Goal: Task Accomplishment & Management: Manage account settings

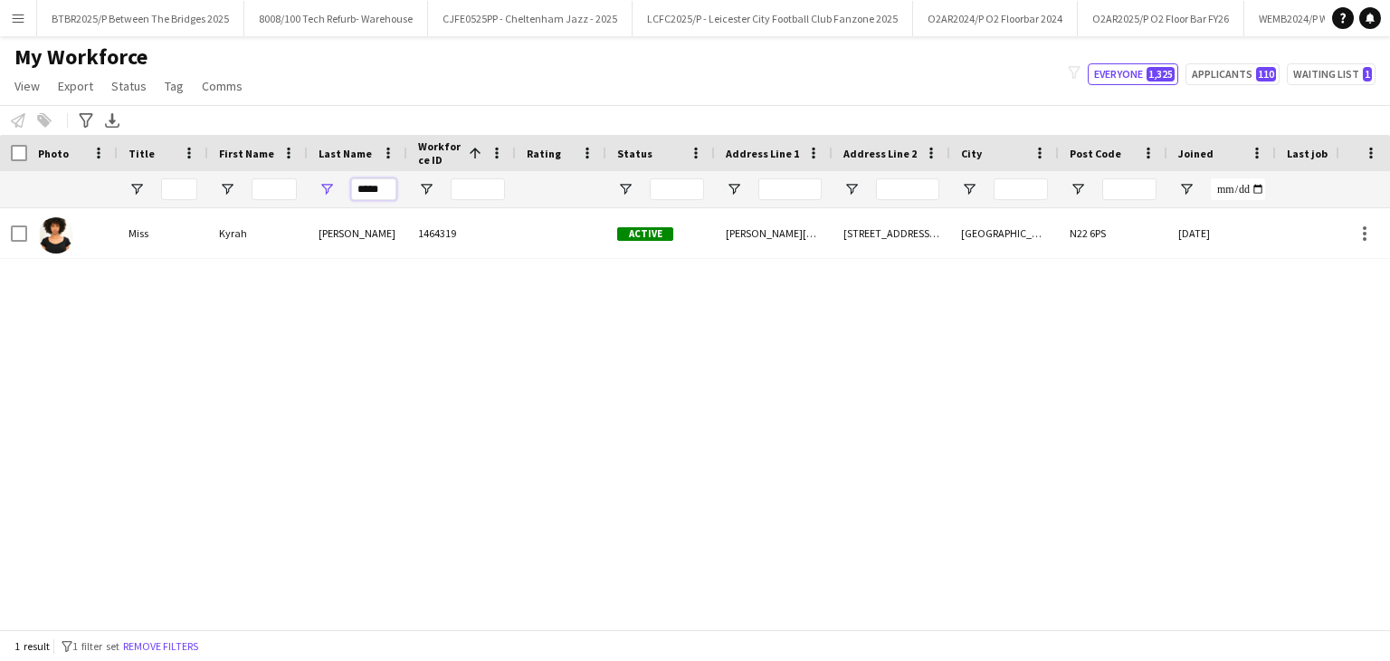
click at [372, 196] on input "*****" at bounding box center [373, 189] width 45 height 22
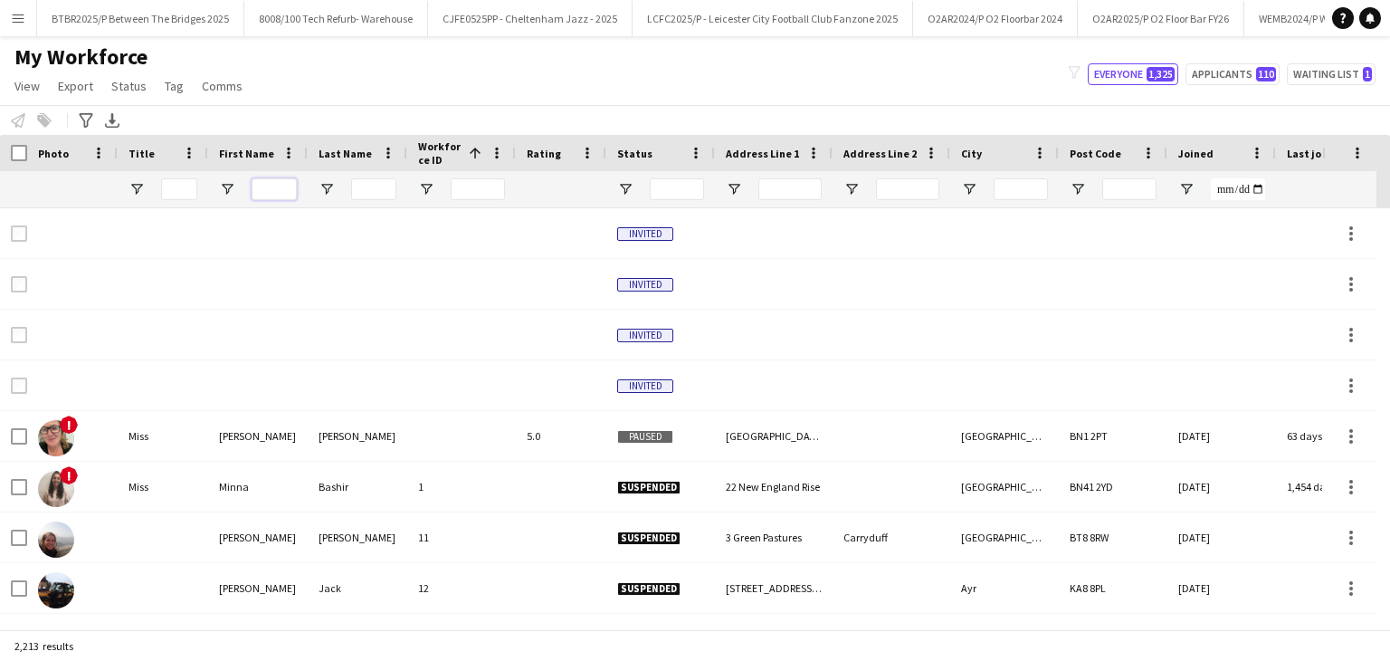
click at [292, 189] on input "First Name Filter Input" at bounding box center [274, 189] width 45 height 22
type input "*****"
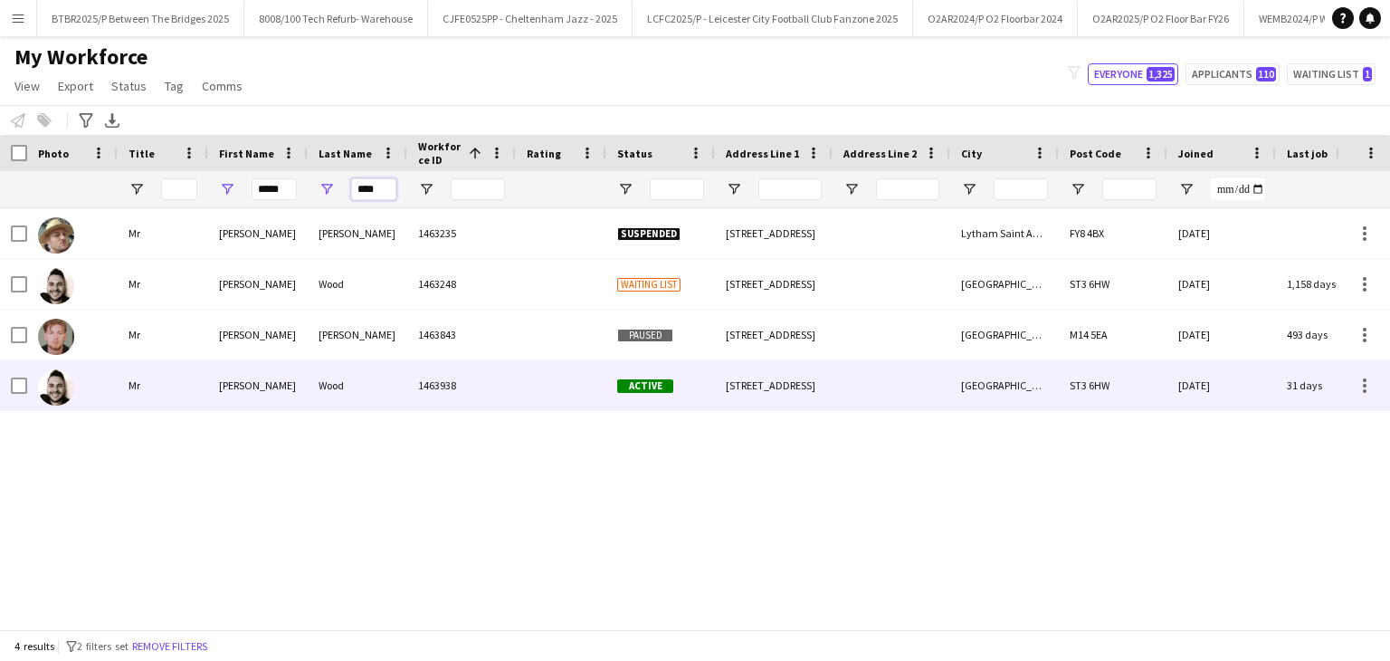
type input "****"
click at [468, 407] on div "1463938" at bounding box center [461, 385] width 109 height 50
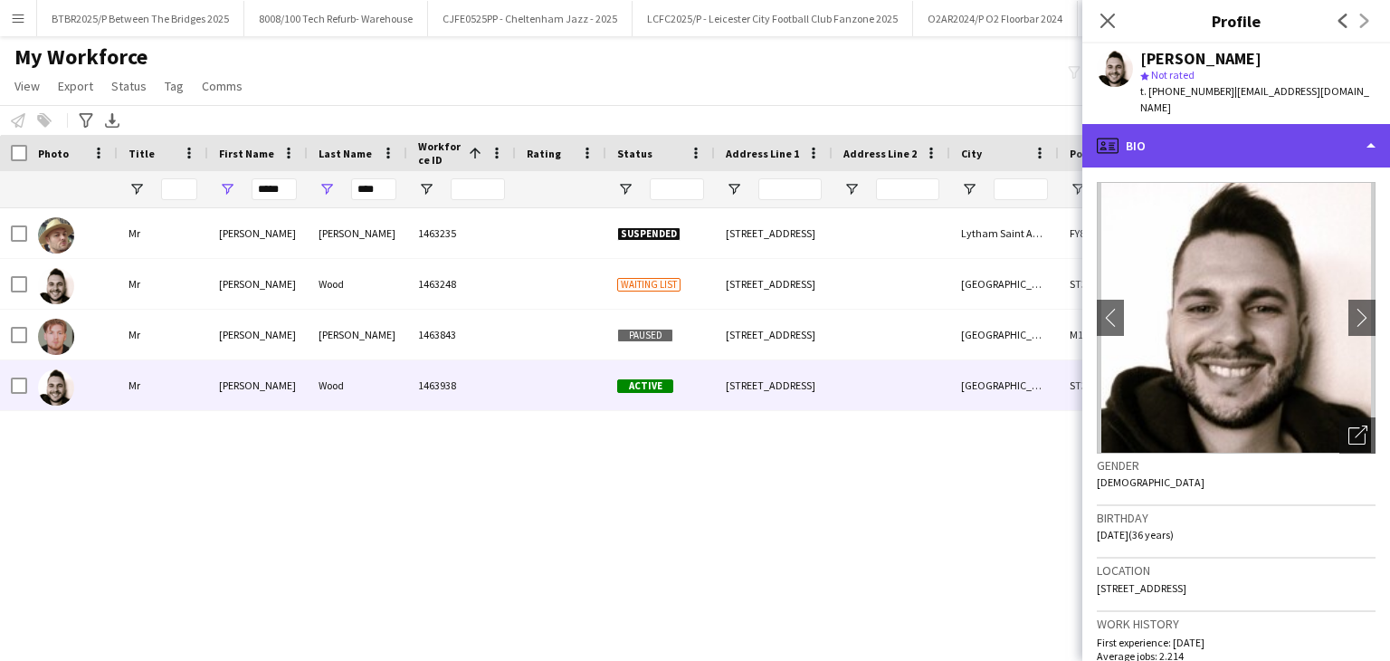
click at [1248, 130] on div "profile Bio" at bounding box center [1236, 145] width 308 height 43
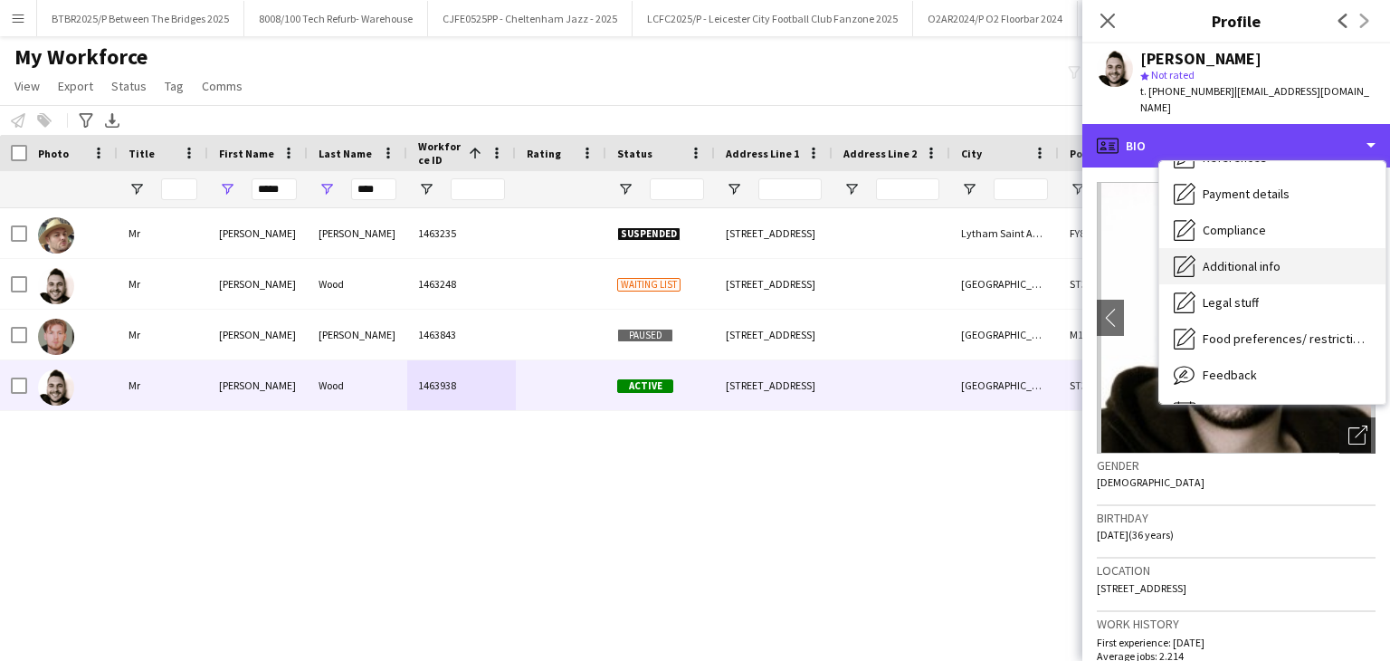
scroll to position [243, 0]
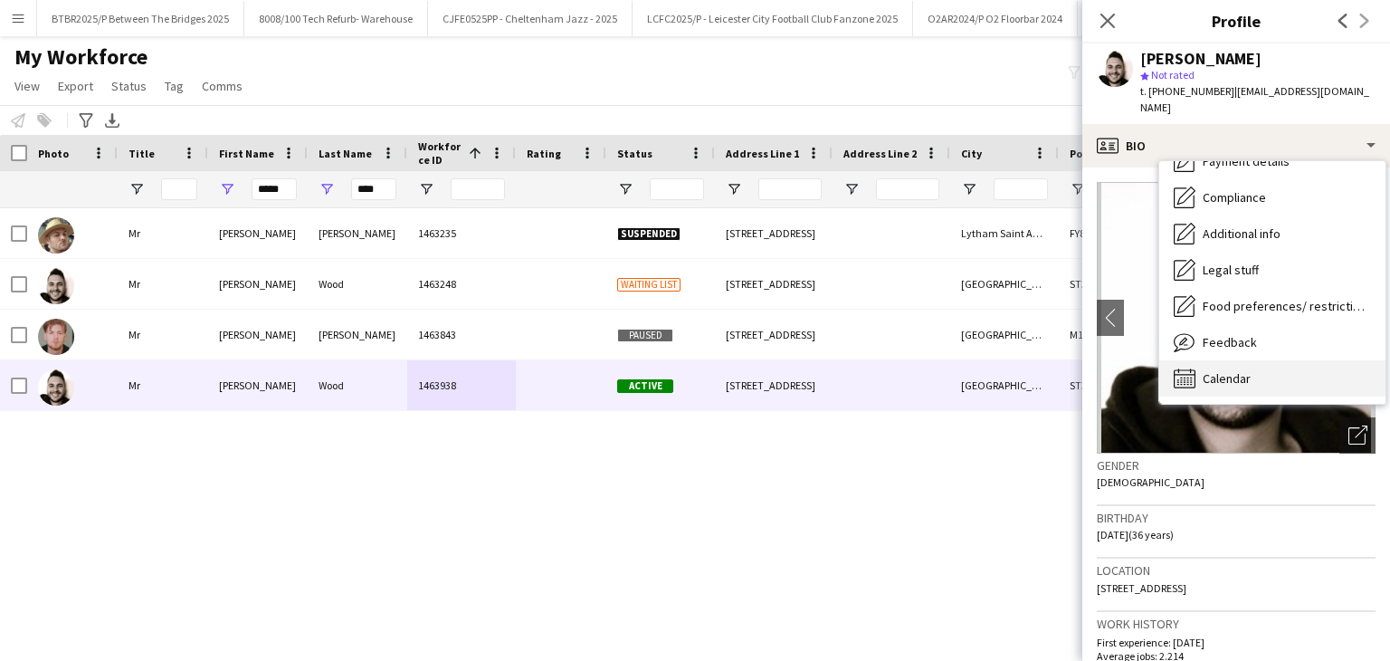
click at [1303, 375] on div "Calendar Calendar" at bounding box center [1272, 378] width 226 height 36
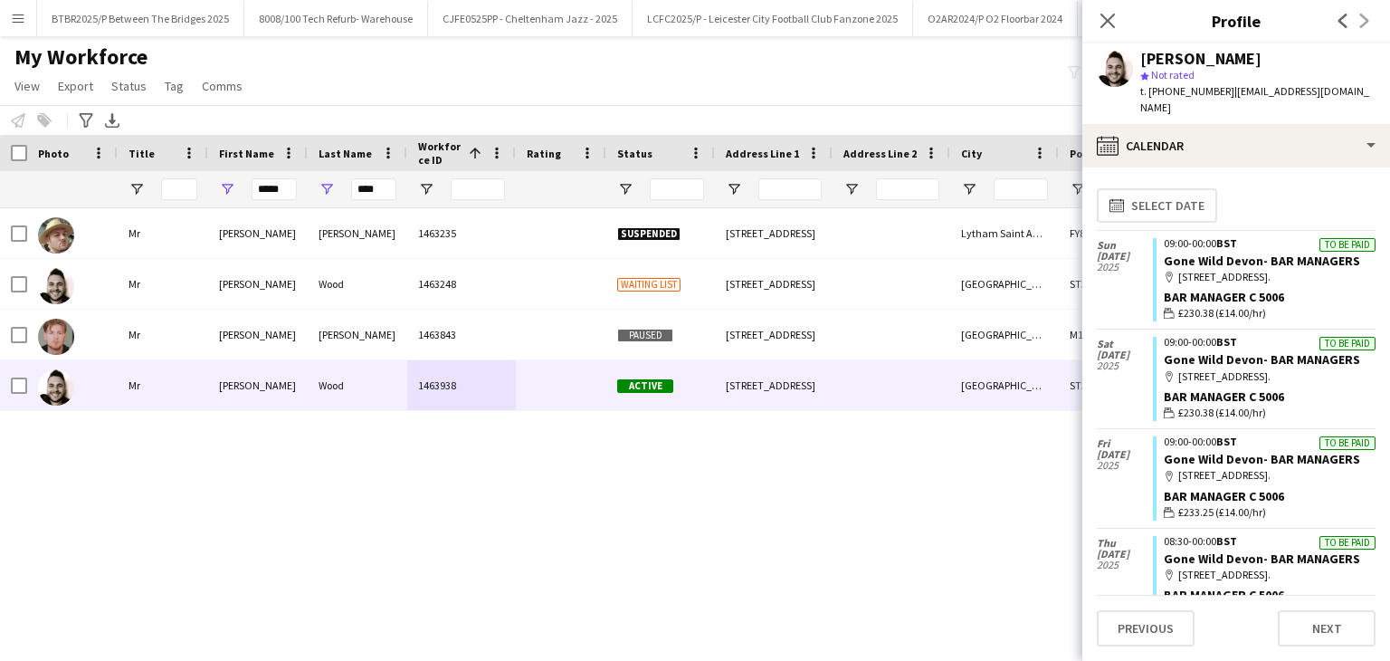
scroll to position [0, 0]
click at [1253, 253] on link "Gone Wild Devon- BAR MANAGERS" at bounding box center [1262, 261] width 196 height 16
click at [287, 177] on div "*****" at bounding box center [274, 189] width 45 height 36
click at [282, 179] on input "*****" at bounding box center [274, 189] width 45 height 22
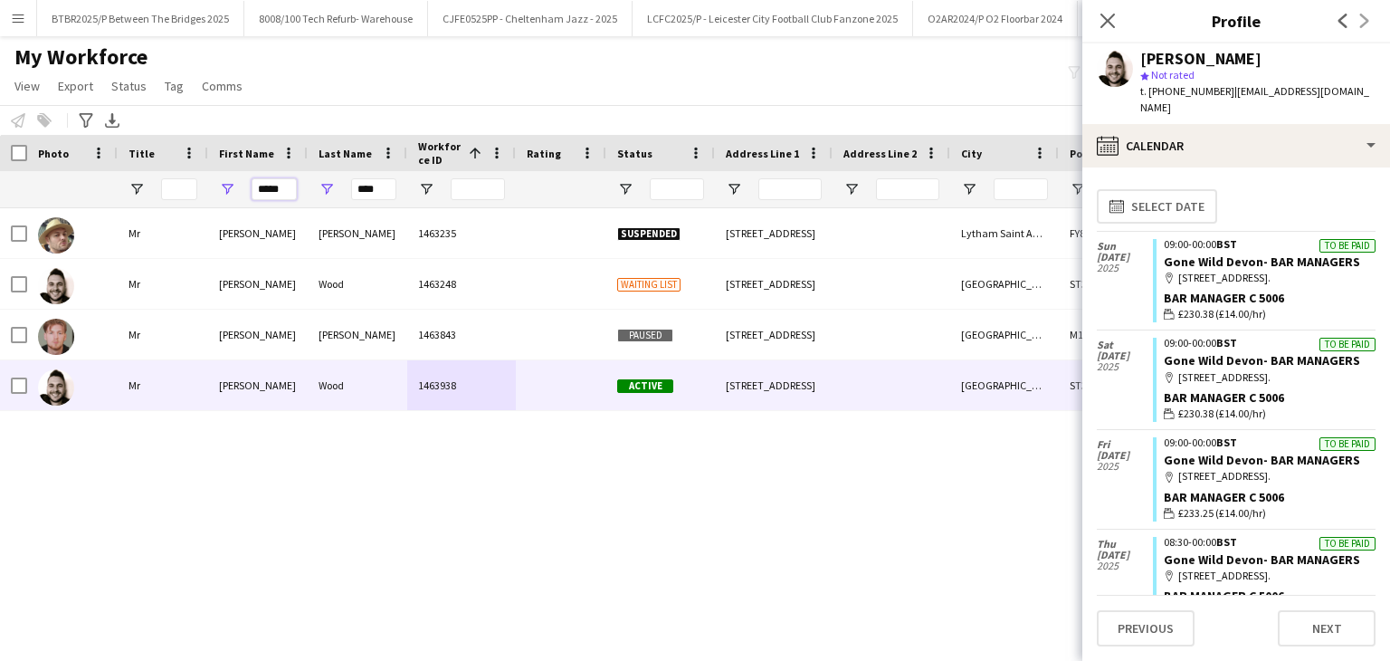
click at [282, 179] on input "*****" at bounding box center [274, 189] width 45 height 22
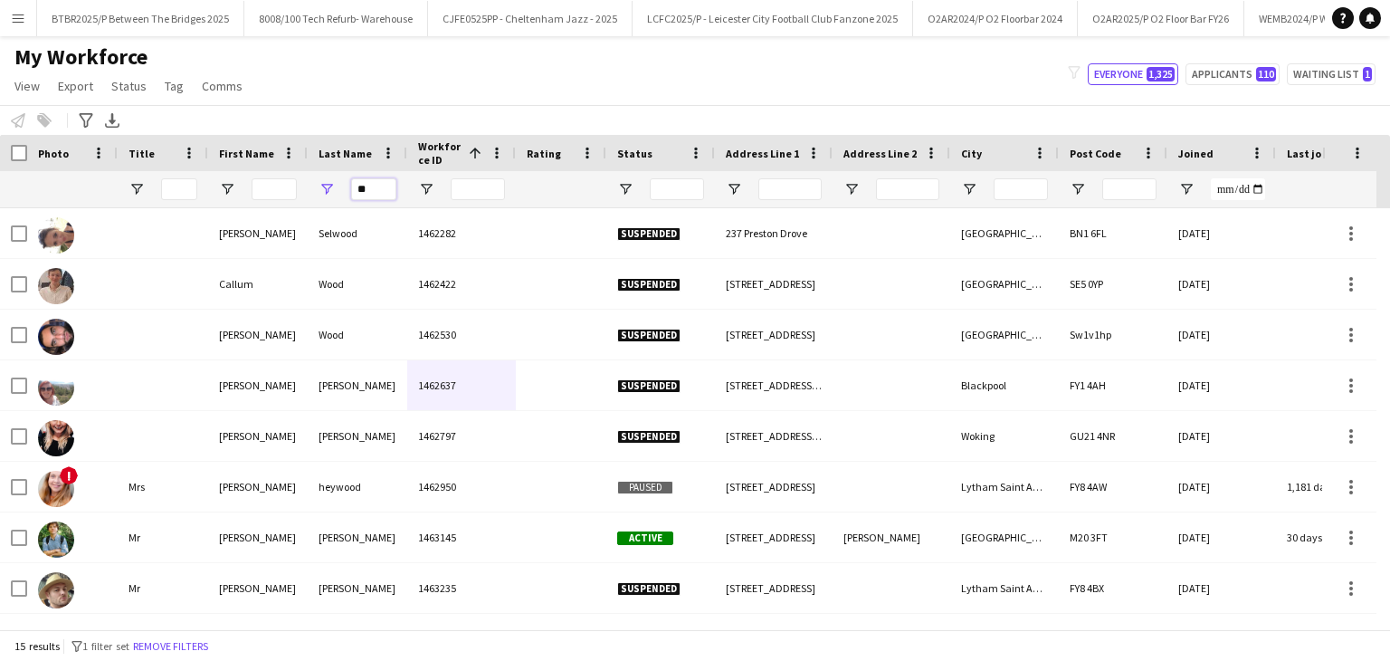
type input "*"
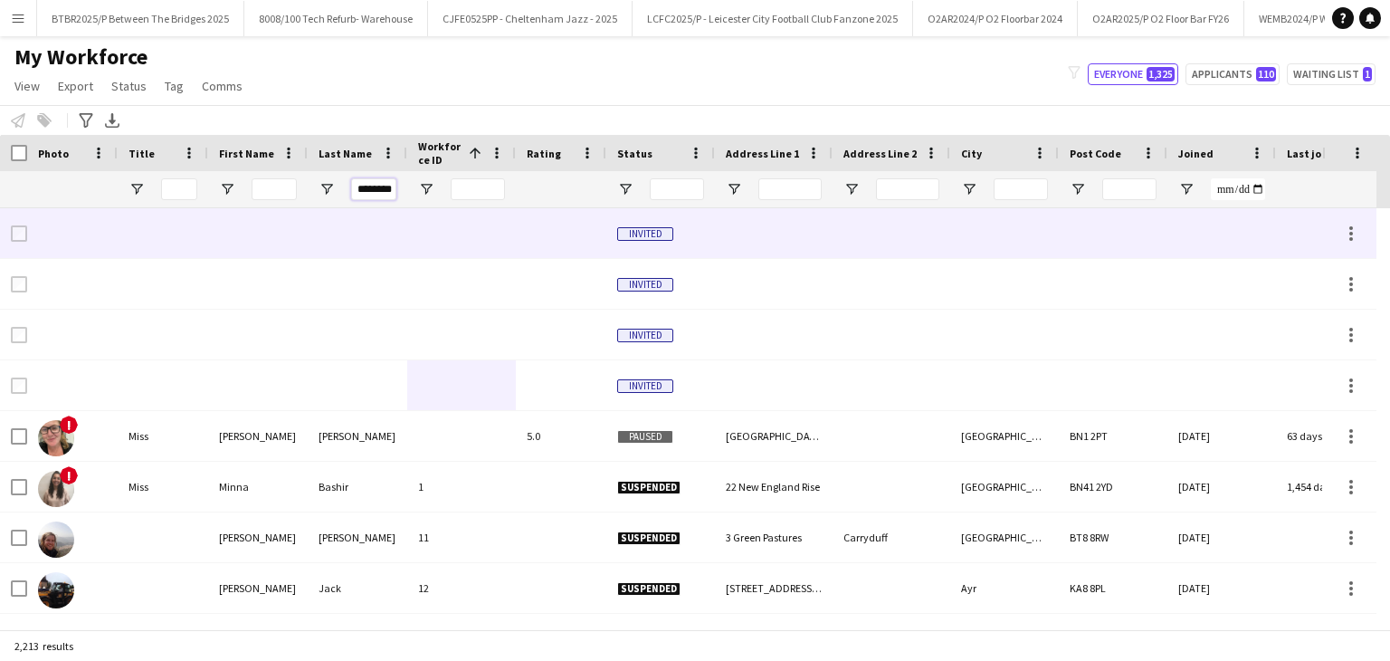
scroll to position [0, 9]
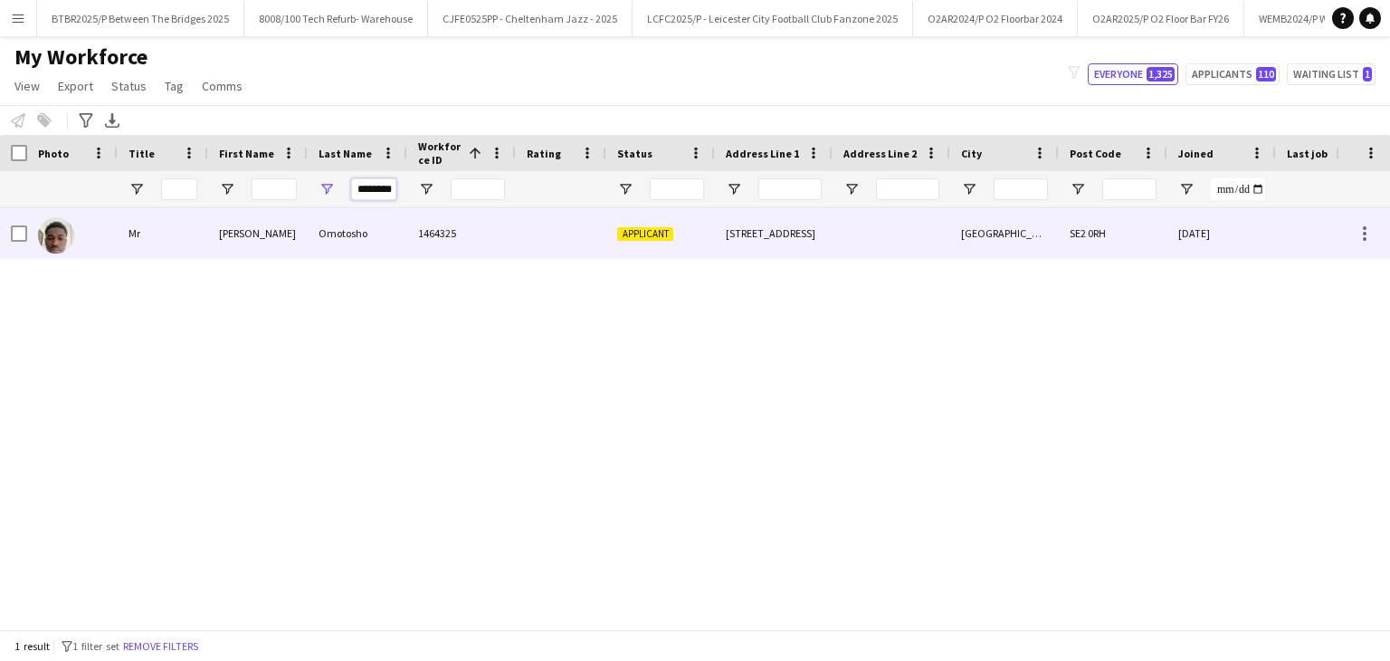
type input "********"
click at [437, 224] on div "1464325" at bounding box center [461, 233] width 109 height 50
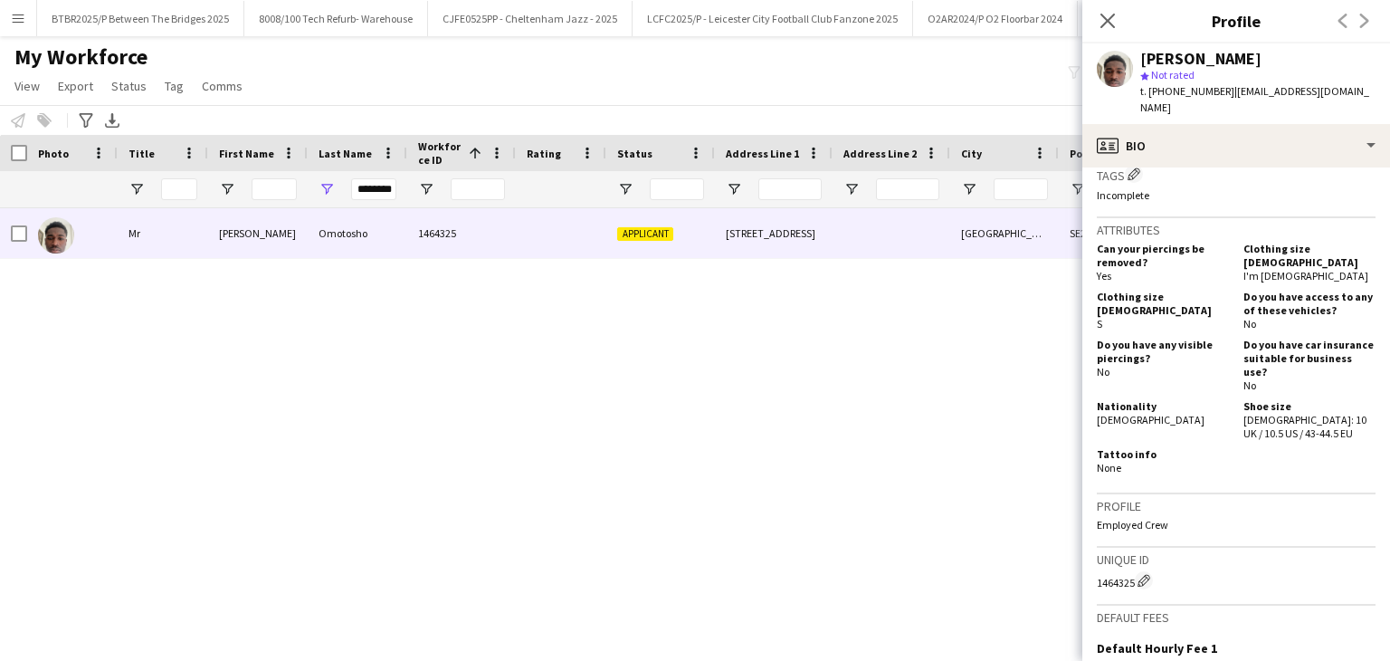
scroll to position [647, 0]
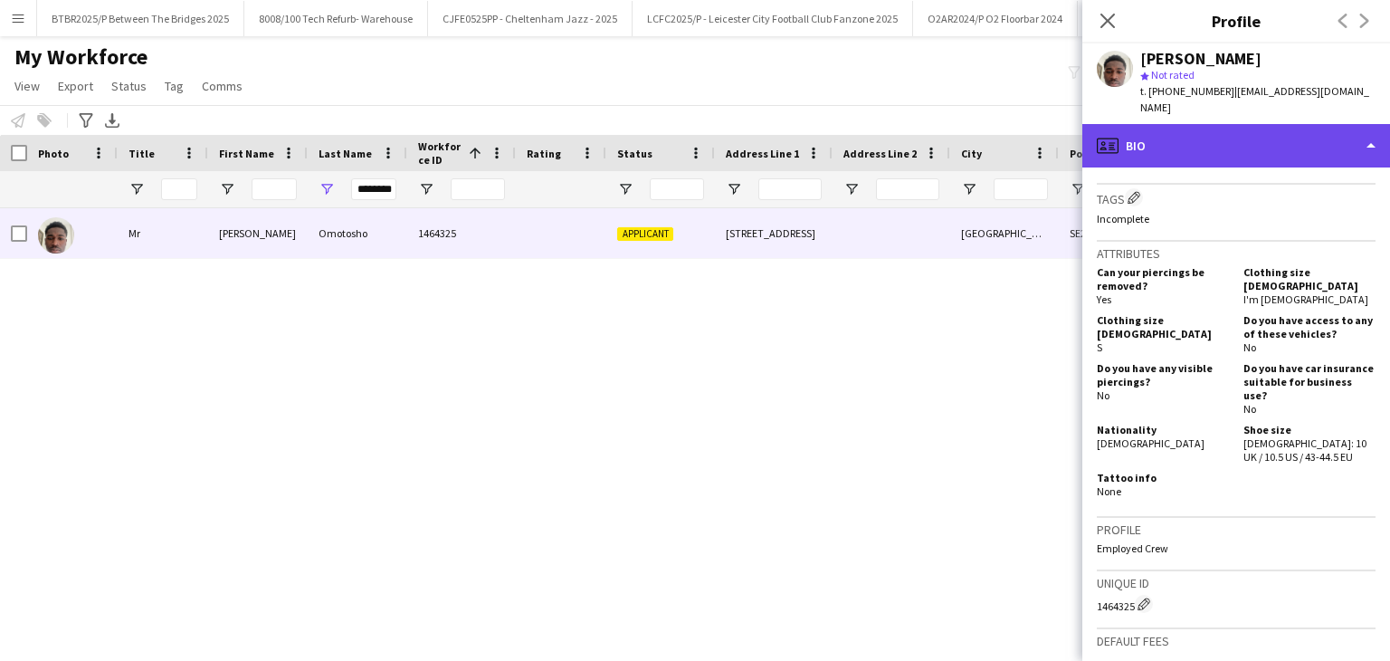
click at [1284, 145] on div "profile Bio" at bounding box center [1236, 145] width 308 height 43
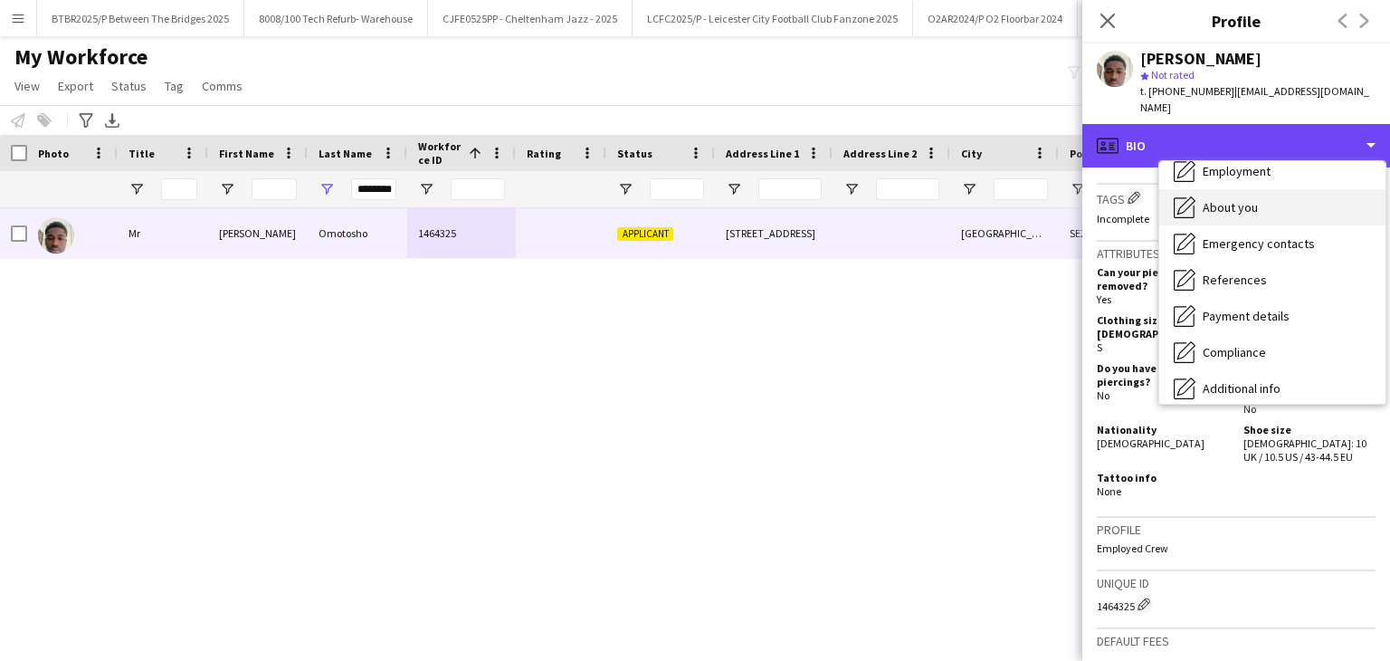
scroll to position [91, 0]
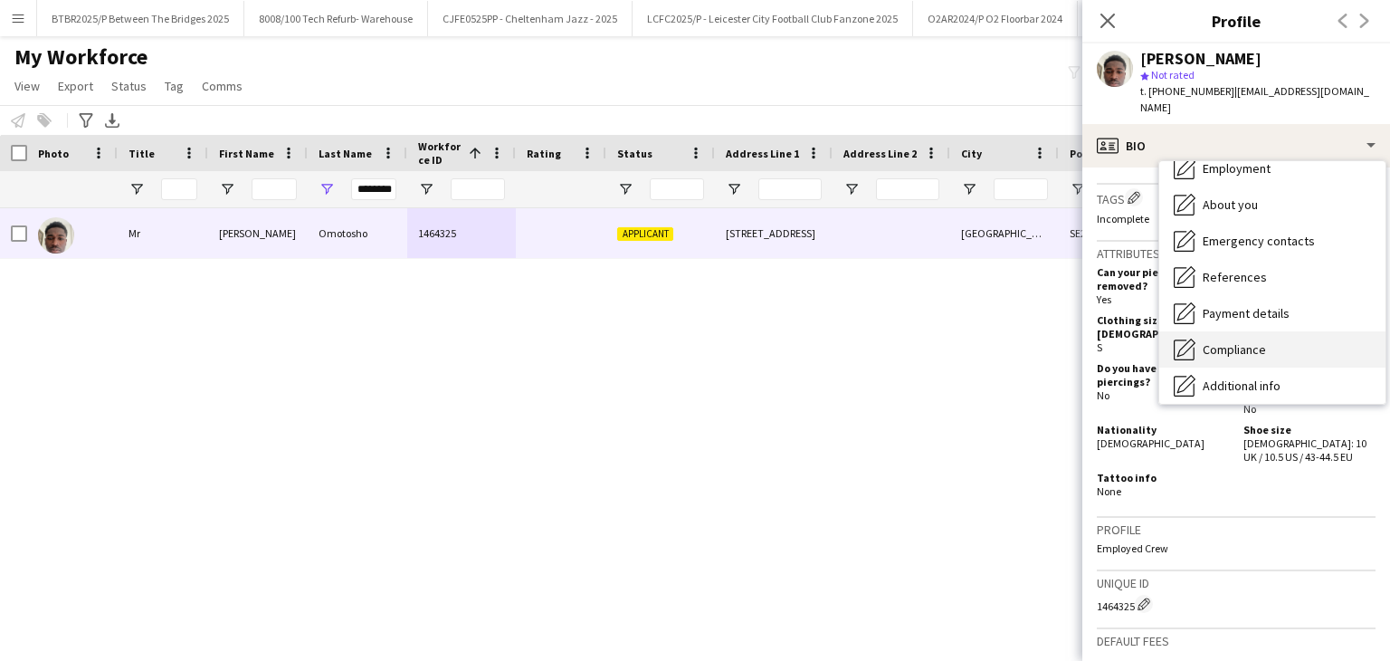
click at [1277, 341] on div "Compliance Compliance" at bounding box center [1272, 349] width 226 height 36
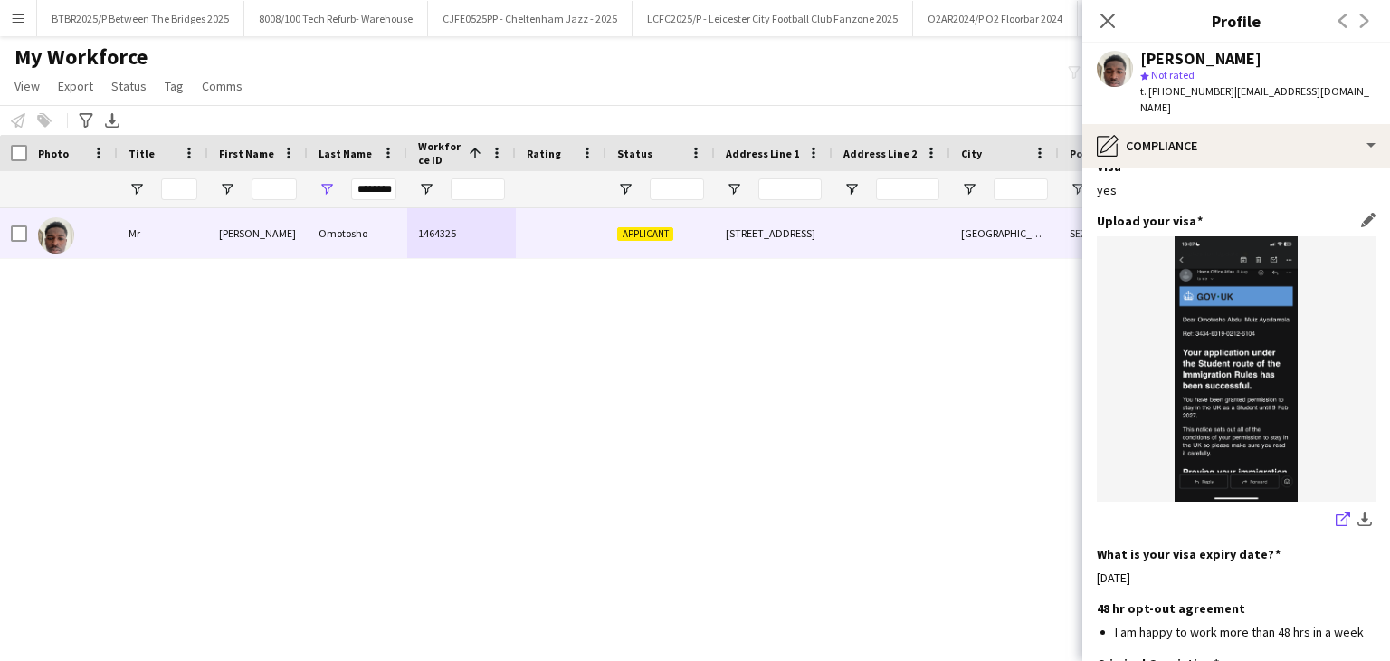
scroll to position [272, 0]
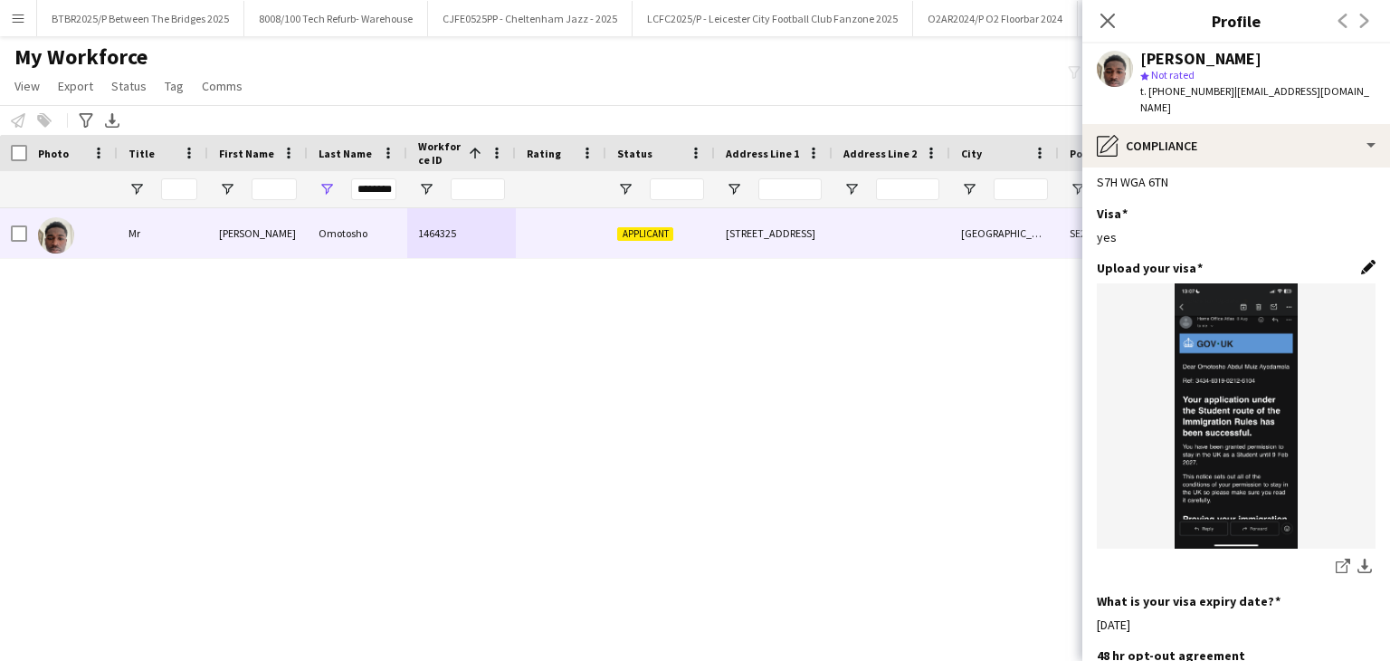
click at [1361, 260] on app-icon "Edit this field" at bounding box center [1368, 267] width 14 height 14
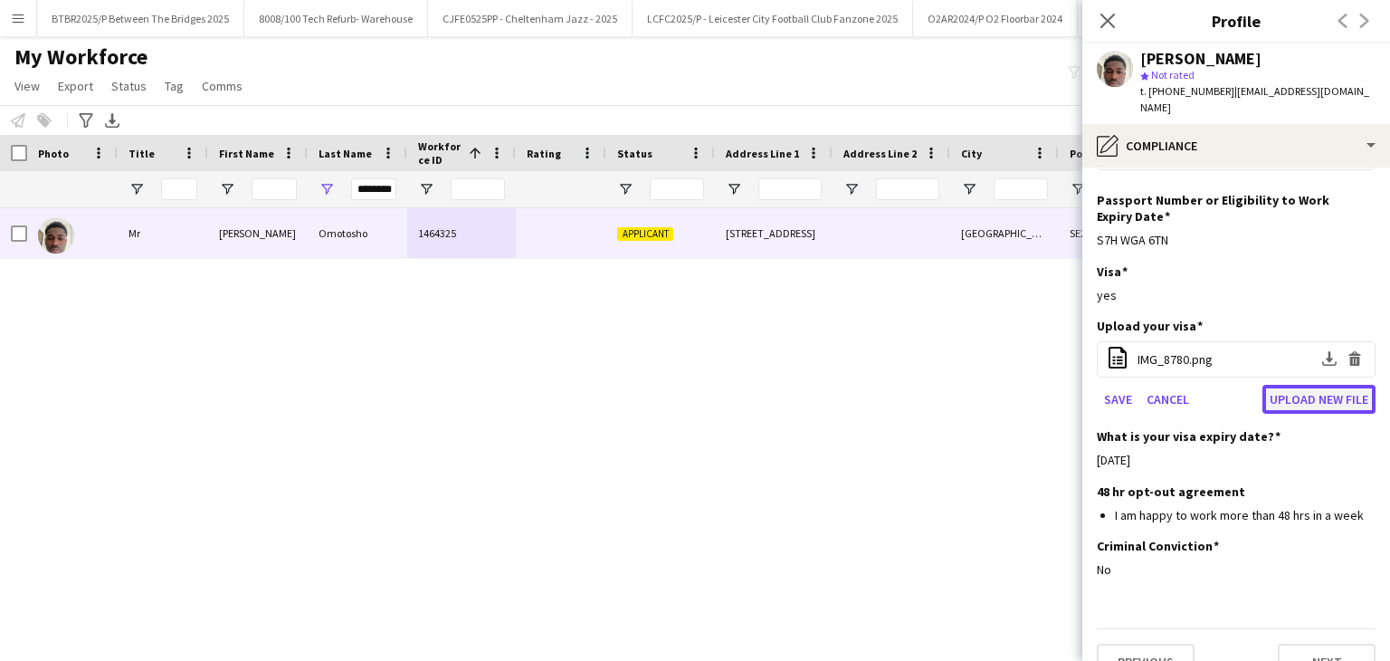
click at [1300, 385] on button "Upload new file" at bounding box center [1319, 399] width 113 height 29
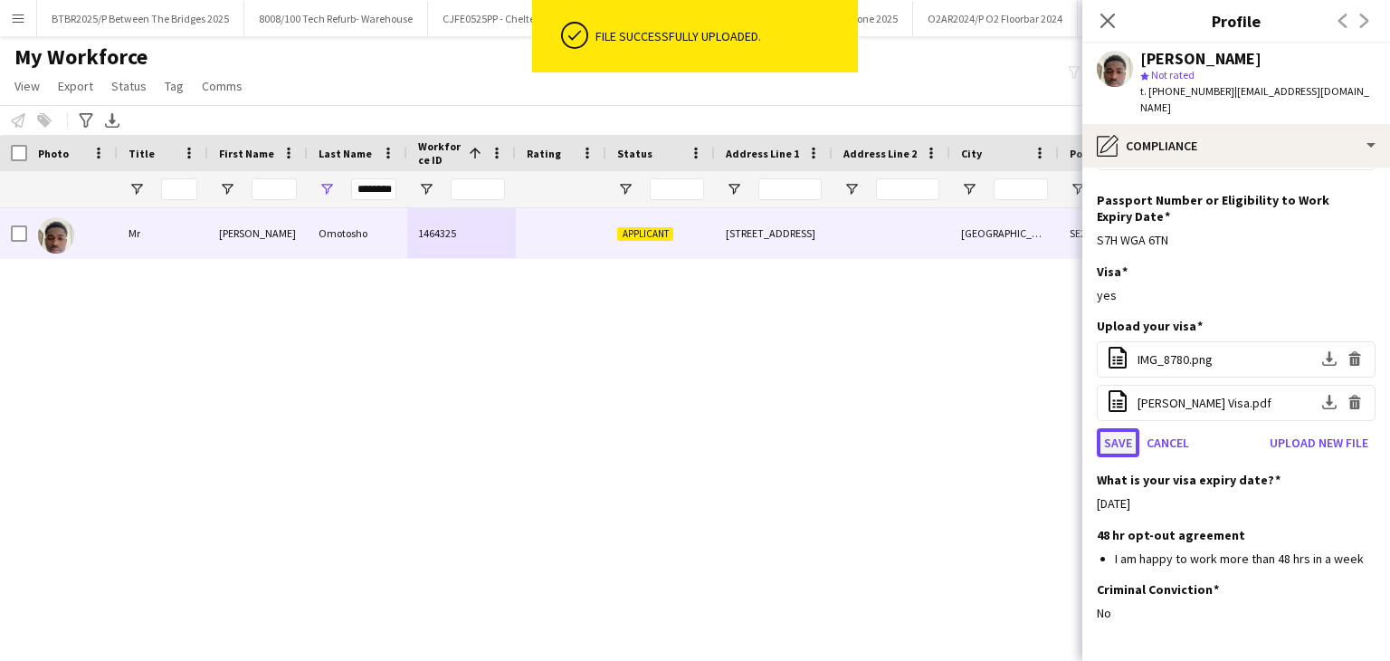
click at [1125, 428] on button "Save" at bounding box center [1118, 442] width 43 height 29
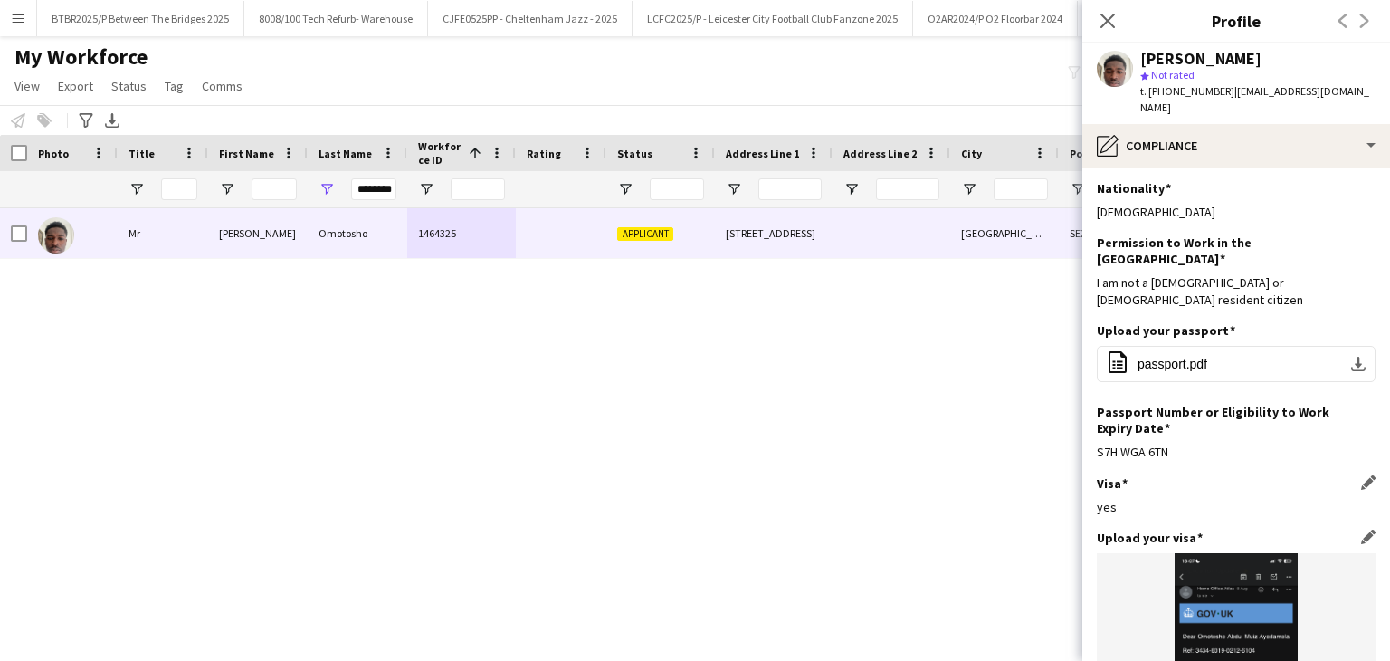
scroll to position [0, 0]
click at [1099, 16] on icon "Close pop-in" at bounding box center [1107, 20] width 17 height 17
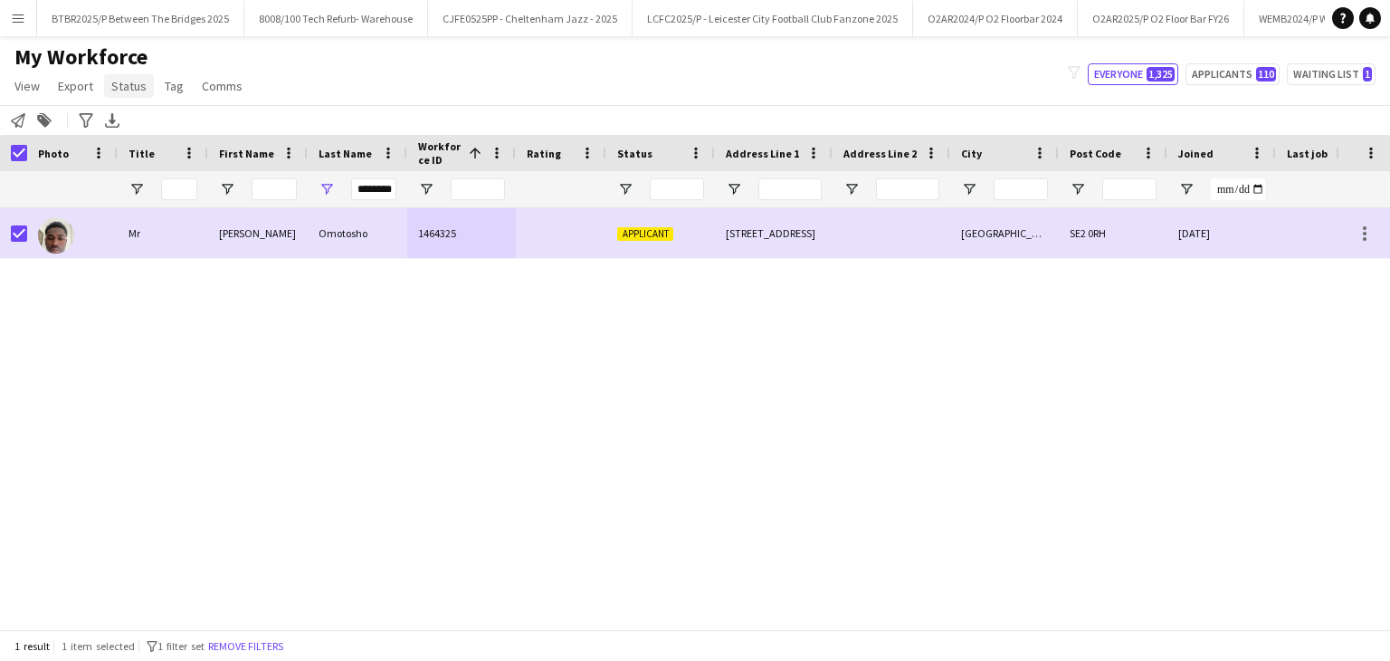
click at [130, 88] on span "Status" at bounding box center [128, 86] width 35 height 16
click at [205, 130] on link "Edit" at bounding box center [167, 125] width 127 height 38
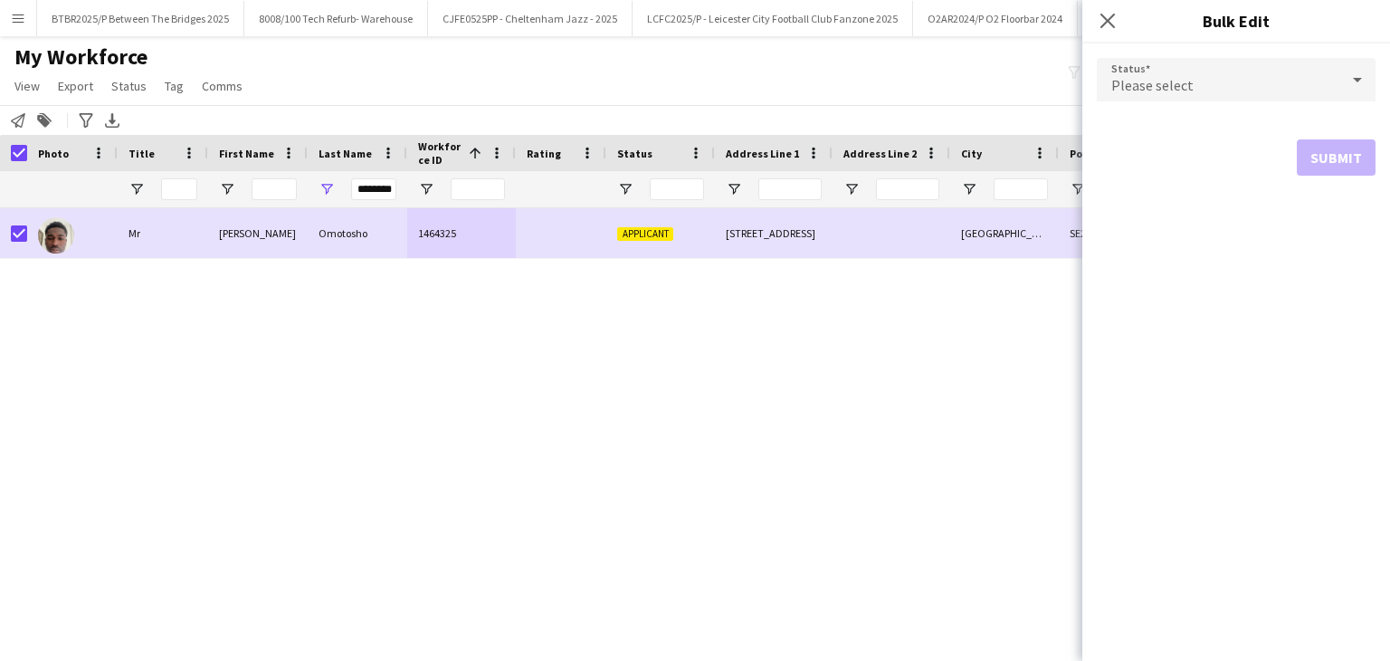
click at [1189, 88] on div "Please select" at bounding box center [1218, 79] width 243 height 43
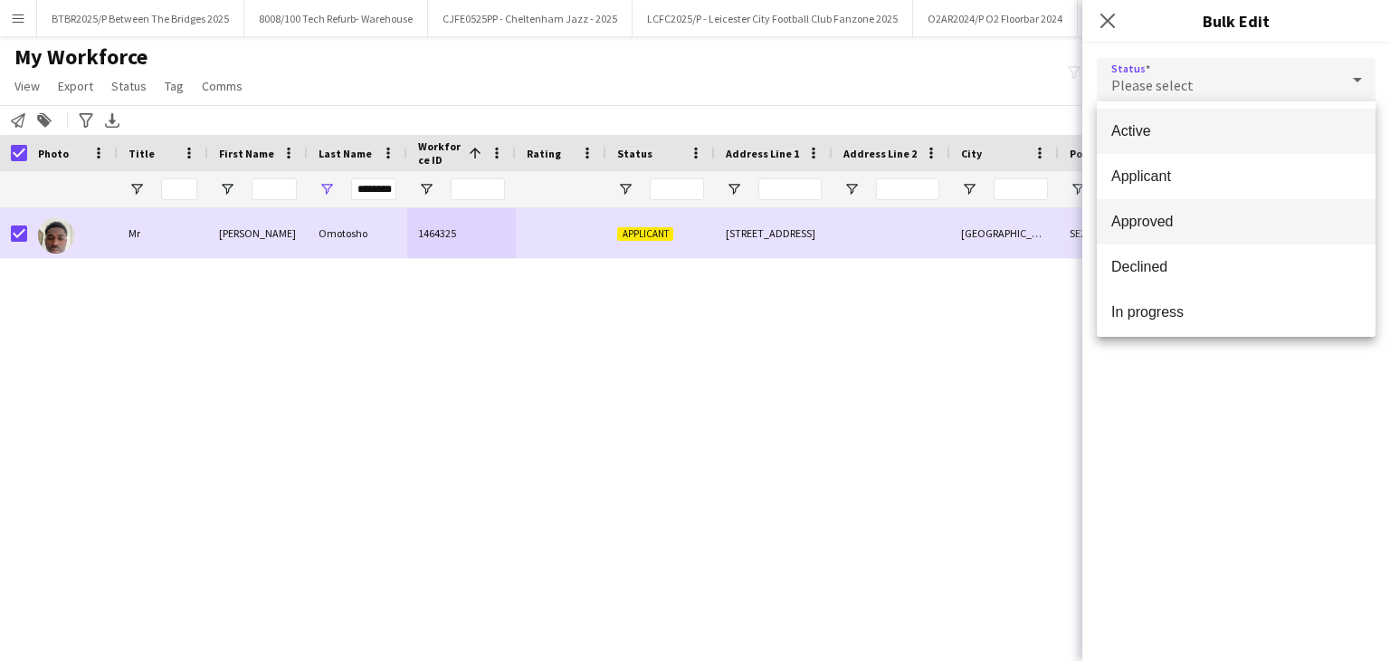
click at [1184, 214] on span "Approved" at bounding box center [1236, 221] width 250 height 17
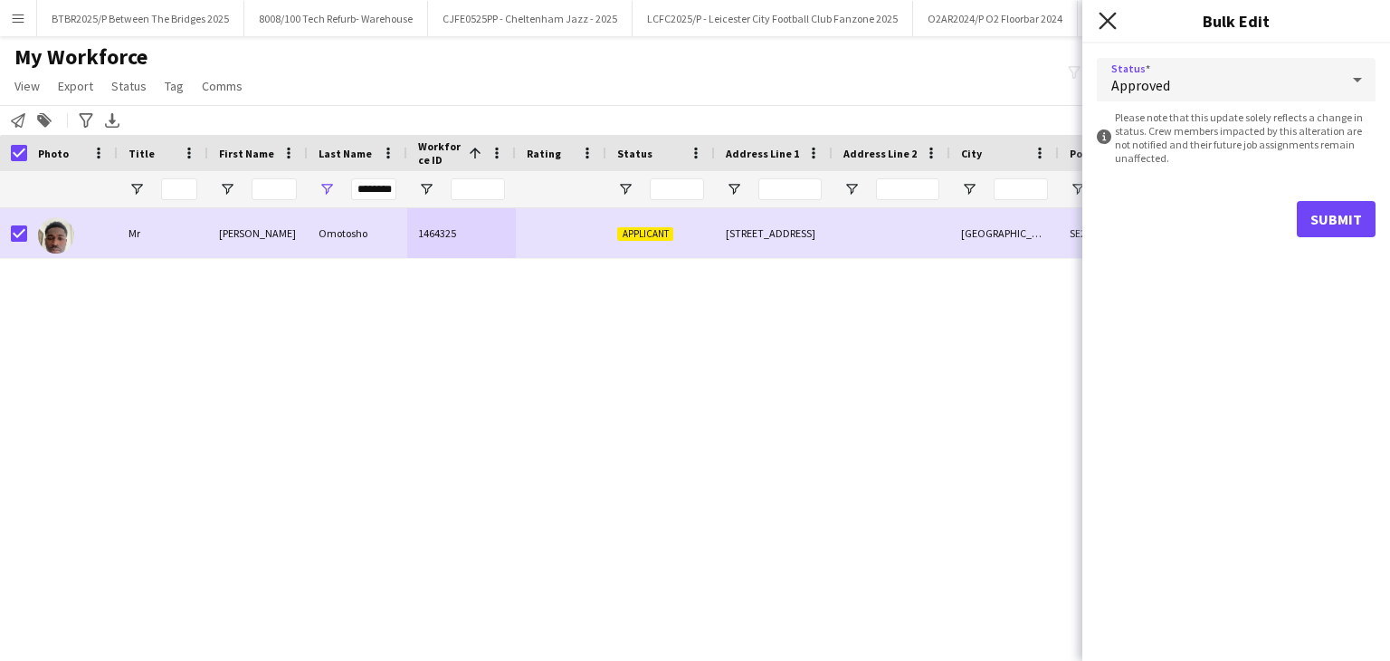
click at [1111, 20] on icon "Close pop-in" at bounding box center [1107, 20] width 17 height 17
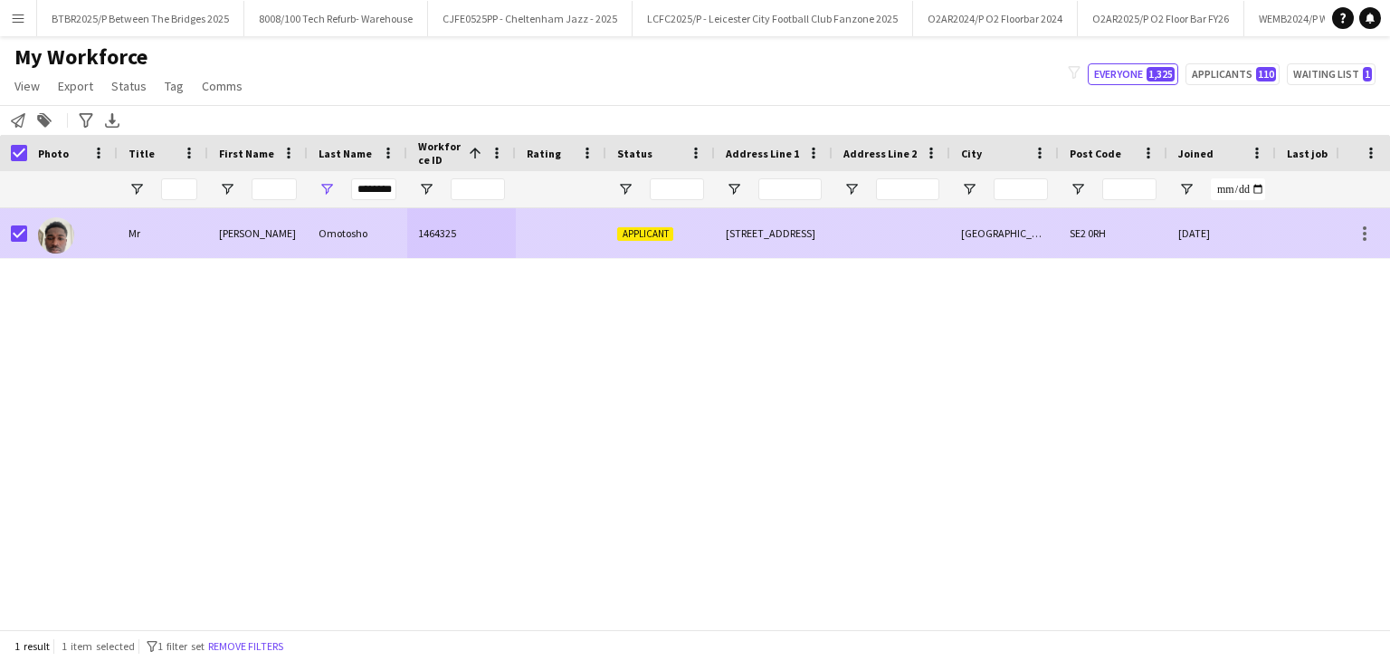
click at [907, 241] on div at bounding box center [892, 233] width 118 height 50
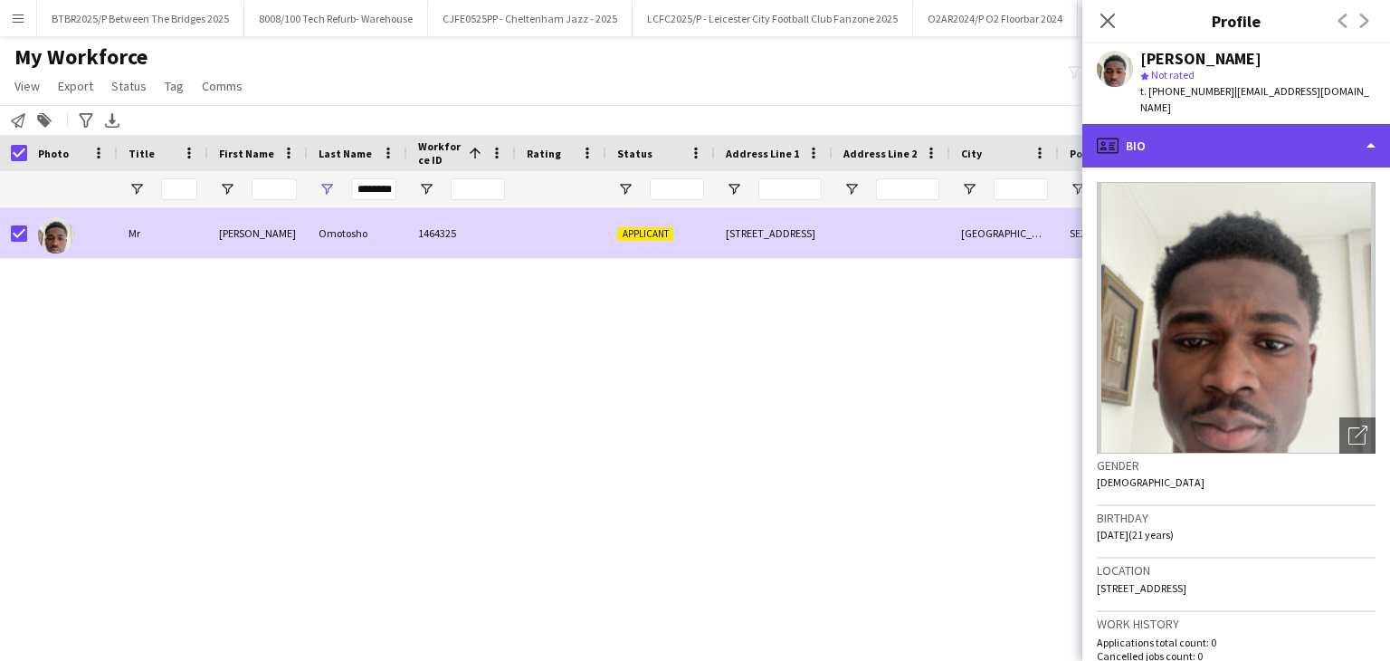
click at [1235, 154] on div "profile Bio" at bounding box center [1236, 145] width 308 height 43
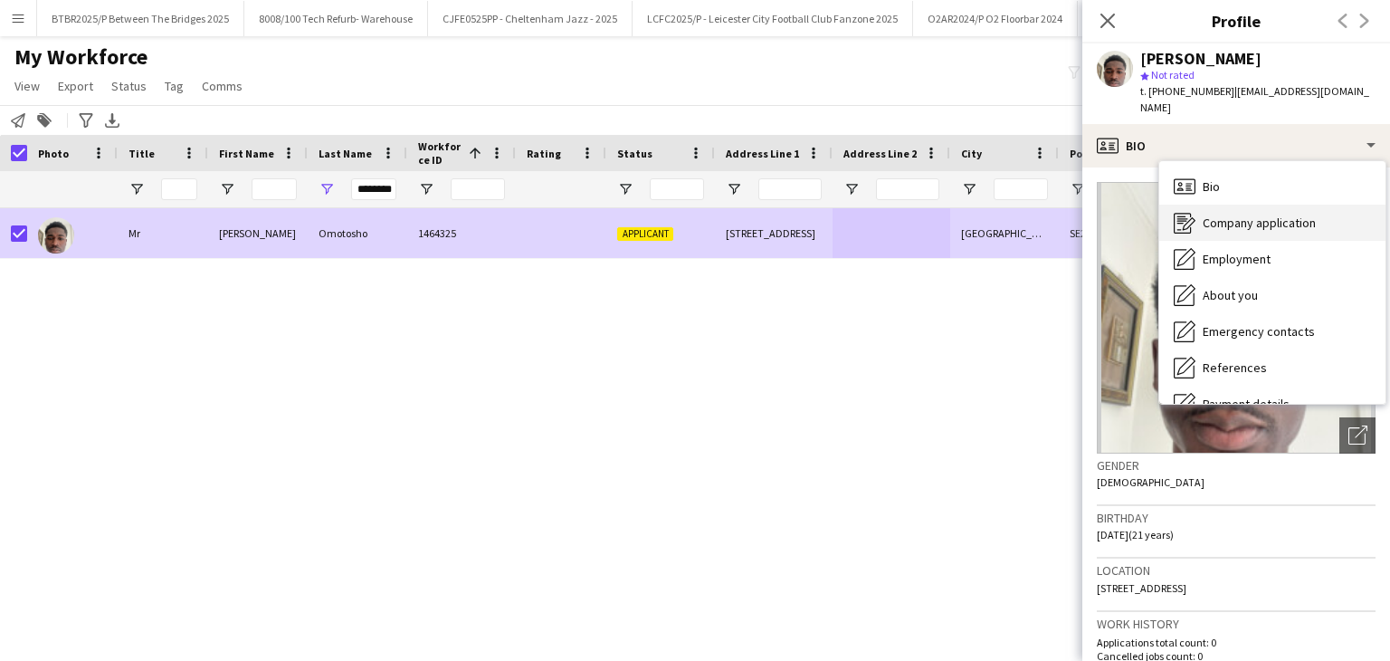
click at [1311, 224] on span "Company application" at bounding box center [1259, 222] width 113 height 16
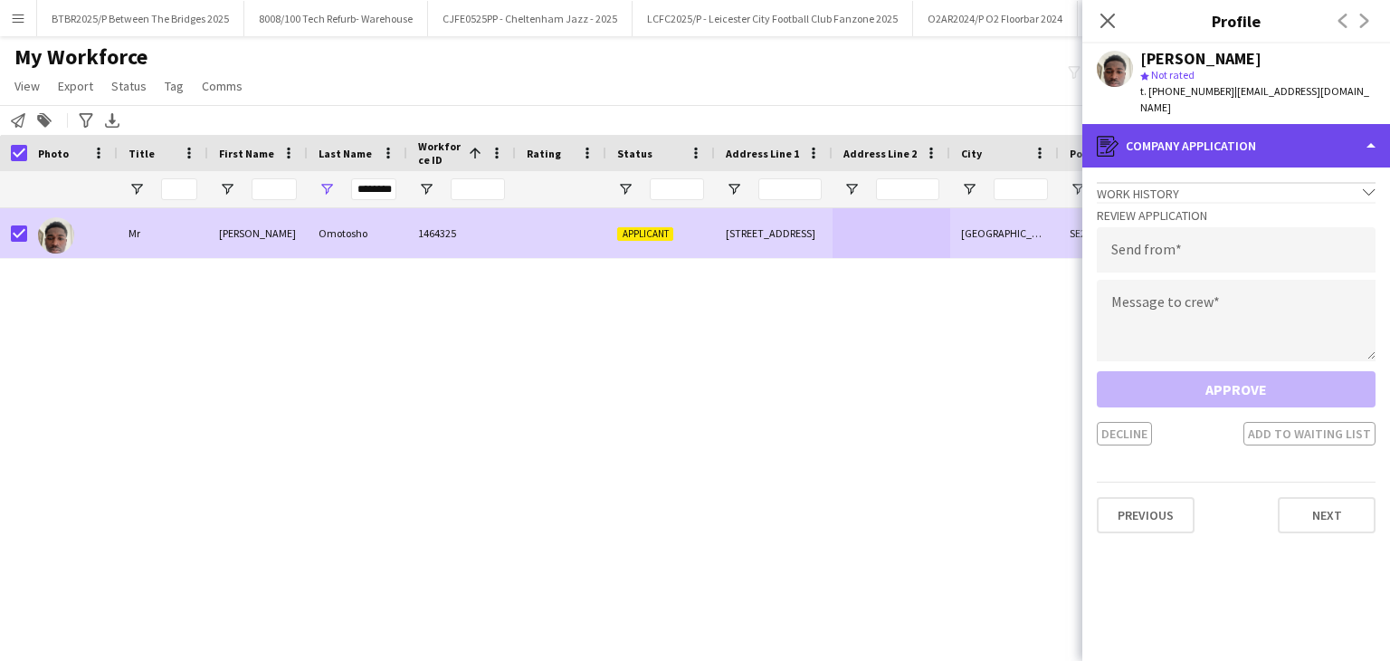
click at [1237, 131] on div "register Company application" at bounding box center [1236, 145] width 308 height 43
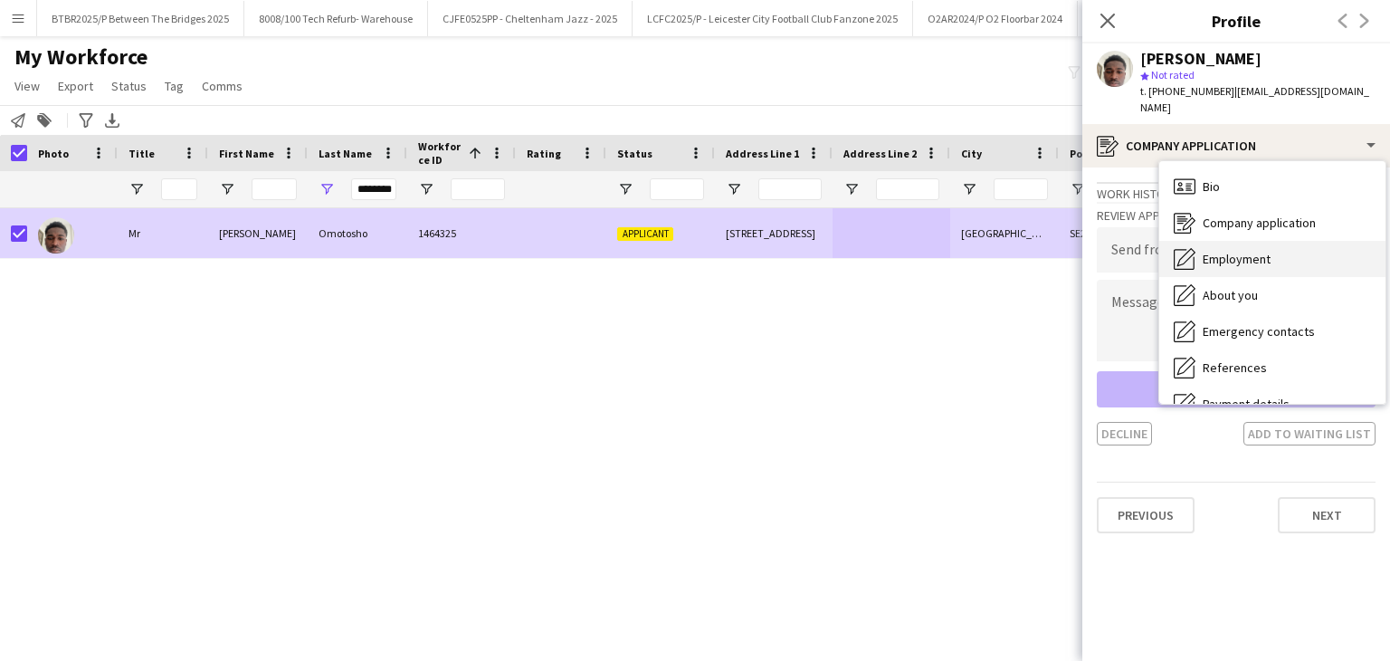
click at [1262, 254] on span "Employment" at bounding box center [1237, 259] width 68 height 16
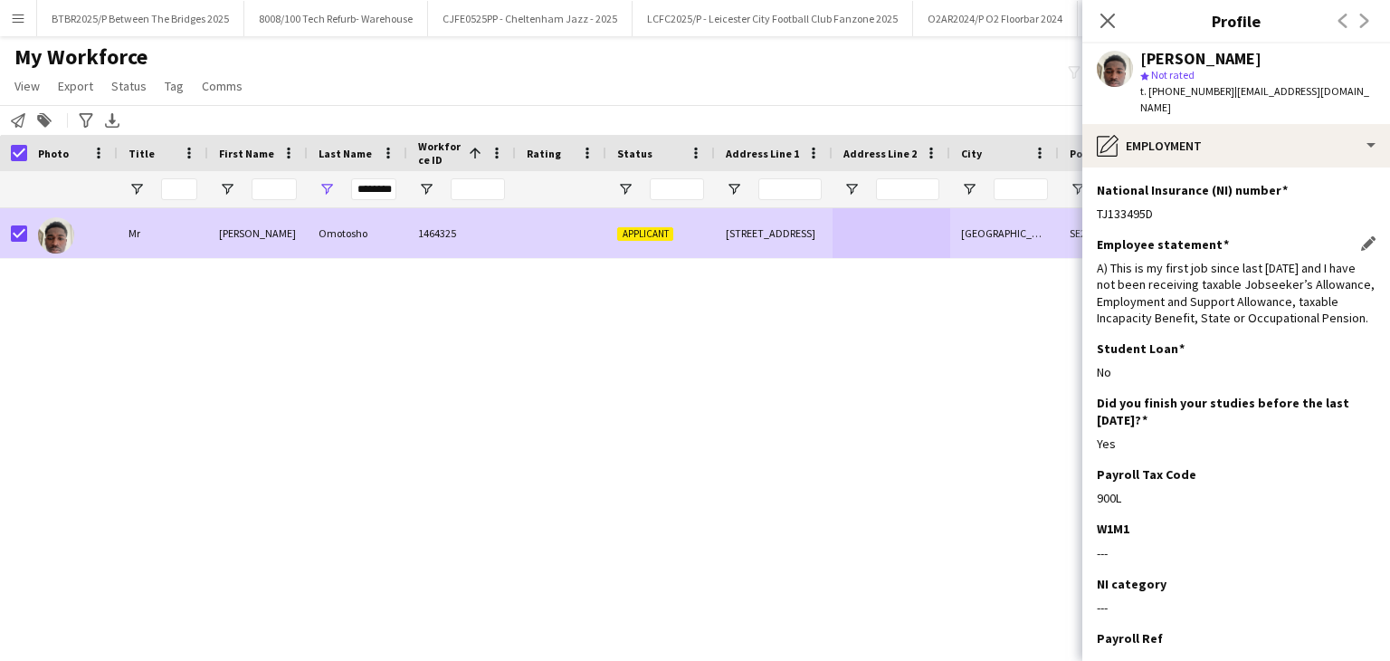
scroll to position [180, 0]
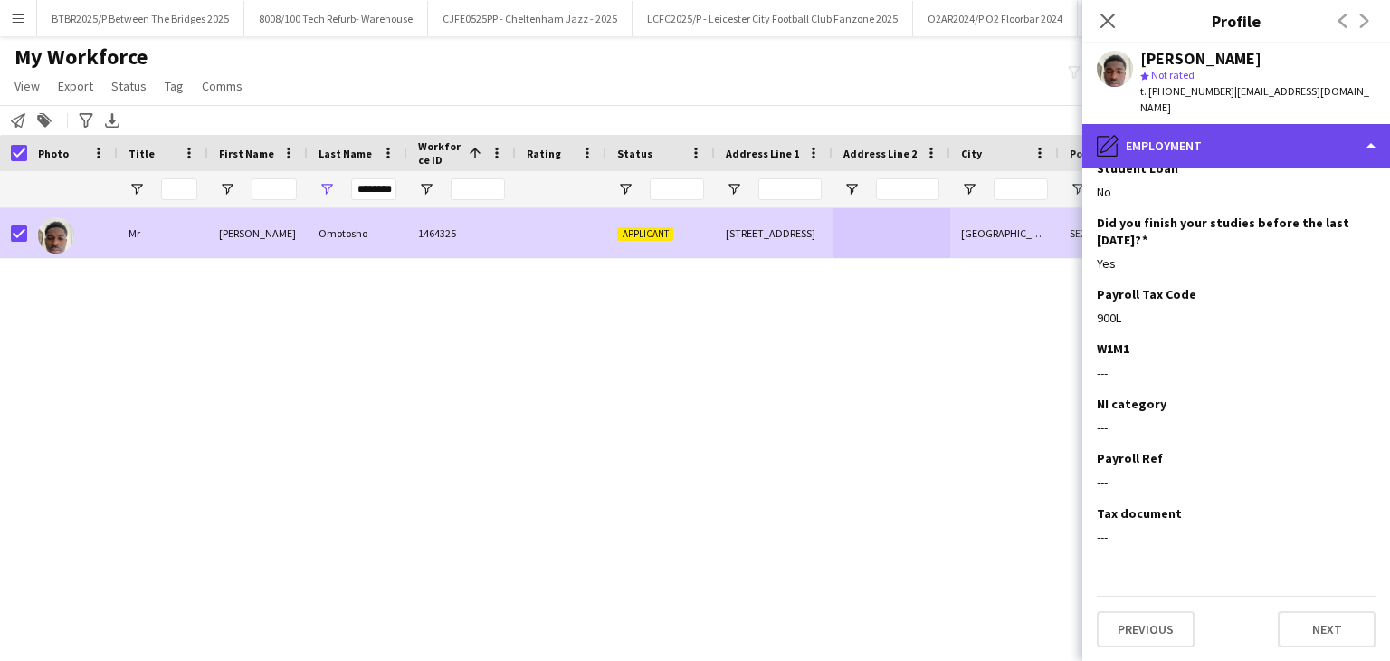
click at [1206, 149] on div "pencil4 Employment" at bounding box center [1236, 145] width 308 height 43
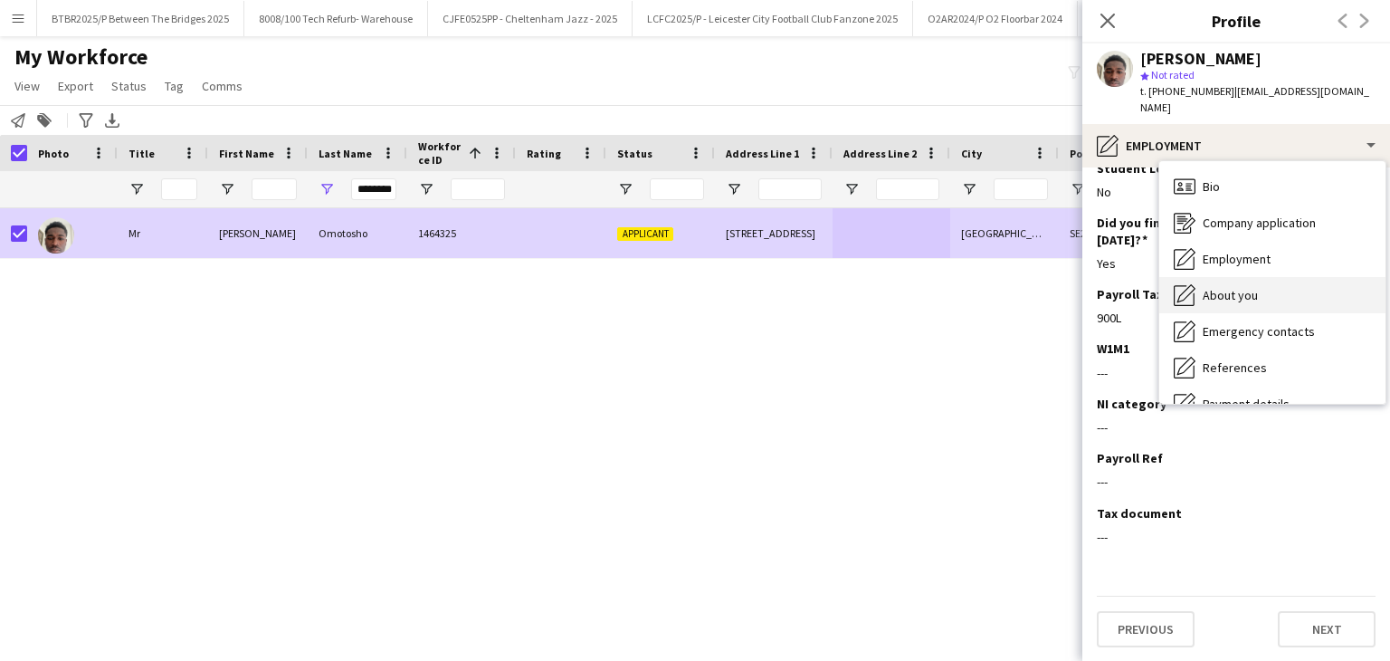
click at [1263, 292] on div "About you About you" at bounding box center [1272, 295] width 226 height 36
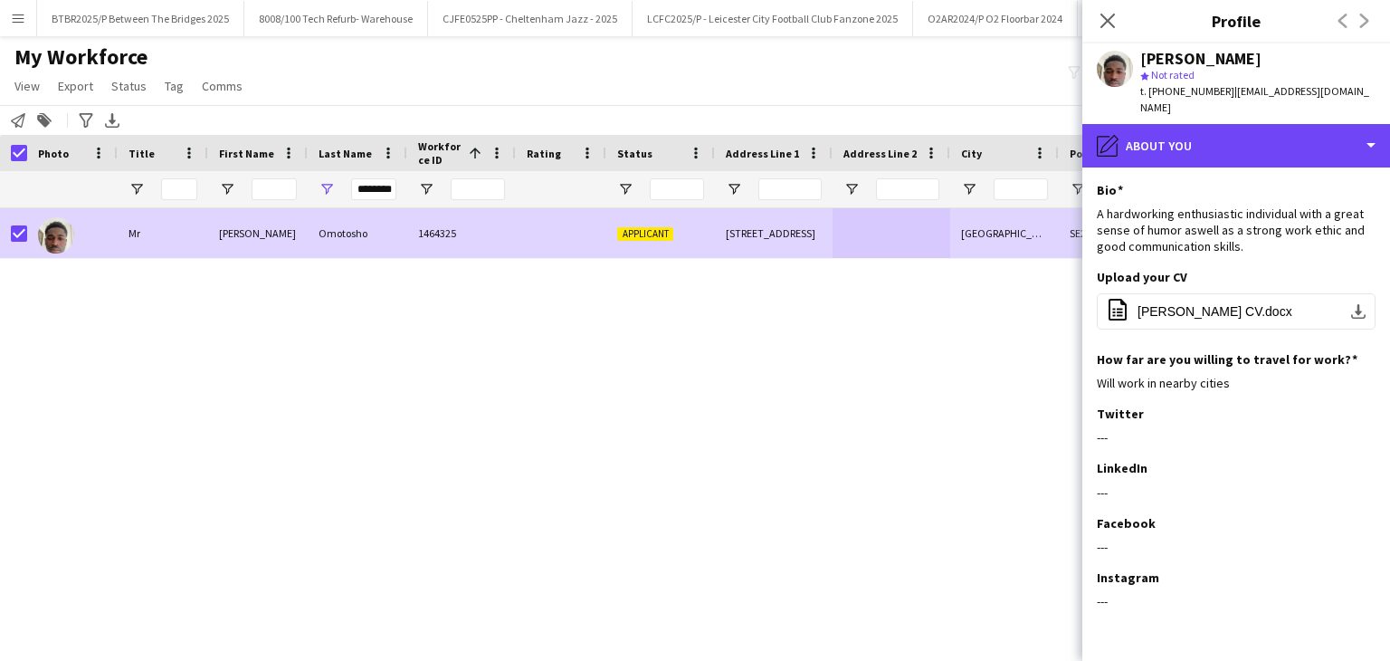
click at [1227, 149] on div "pencil4 About you" at bounding box center [1236, 145] width 308 height 43
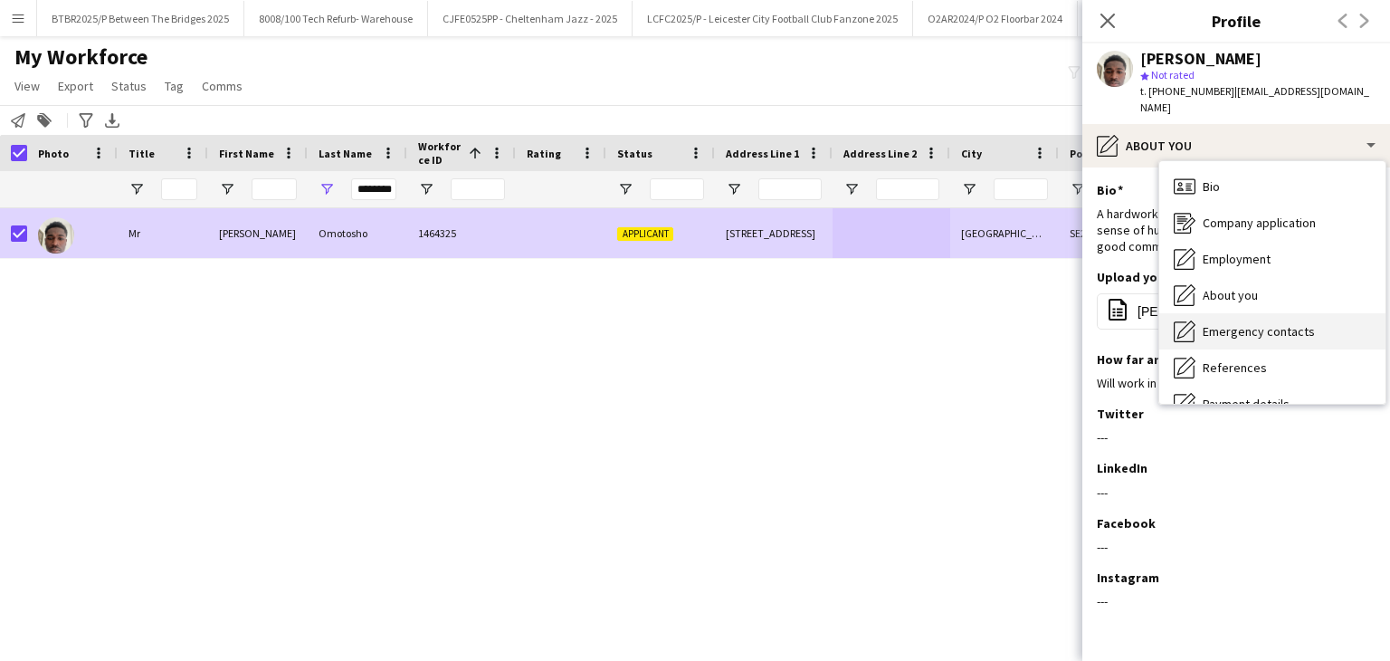
click at [1278, 325] on span "Emergency contacts" at bounding box center [1259, 331] width 112 height 16
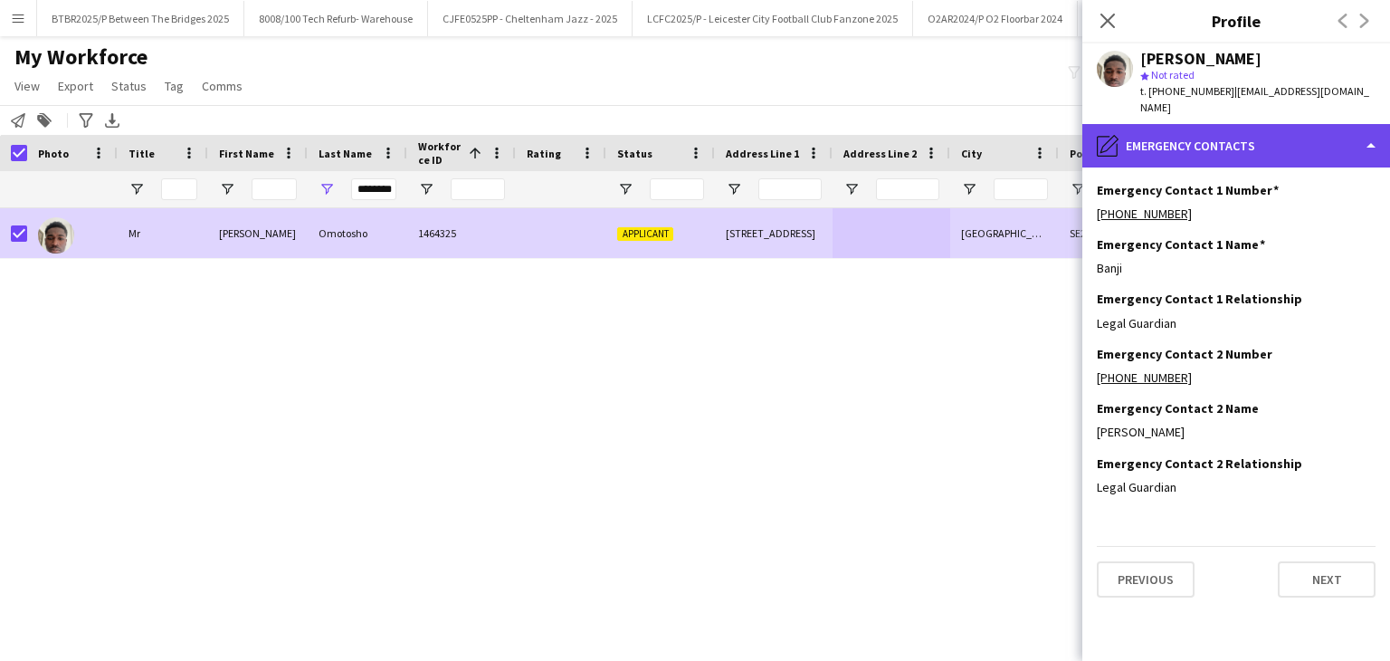
click at [1230, 149] on div "pencil4 Emergency contacts" at bounding box center [1236, 145] width 308 height 43
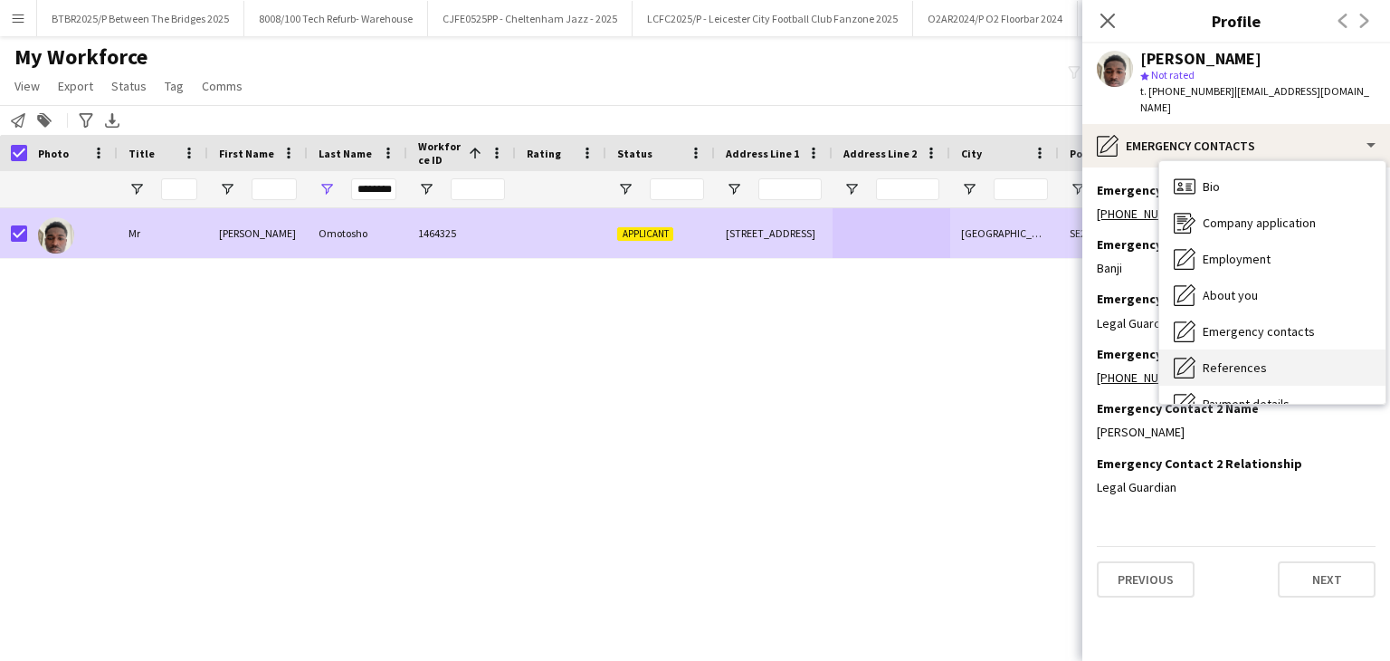
click at [1298, 357] on div "References References" at bounding box center [1272, 367] width 226 height 36
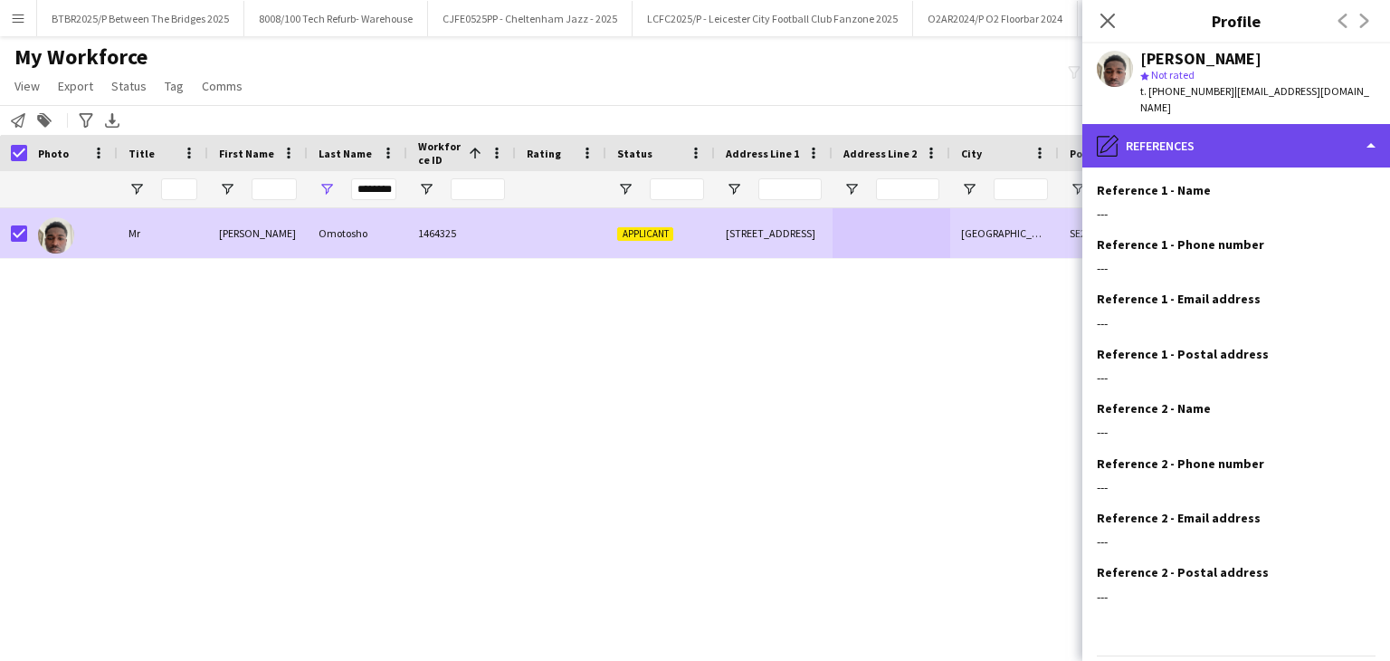
click at [1214, 146] on div "pencil4 References" at bounding box center [1236, 145] width 308 height 43
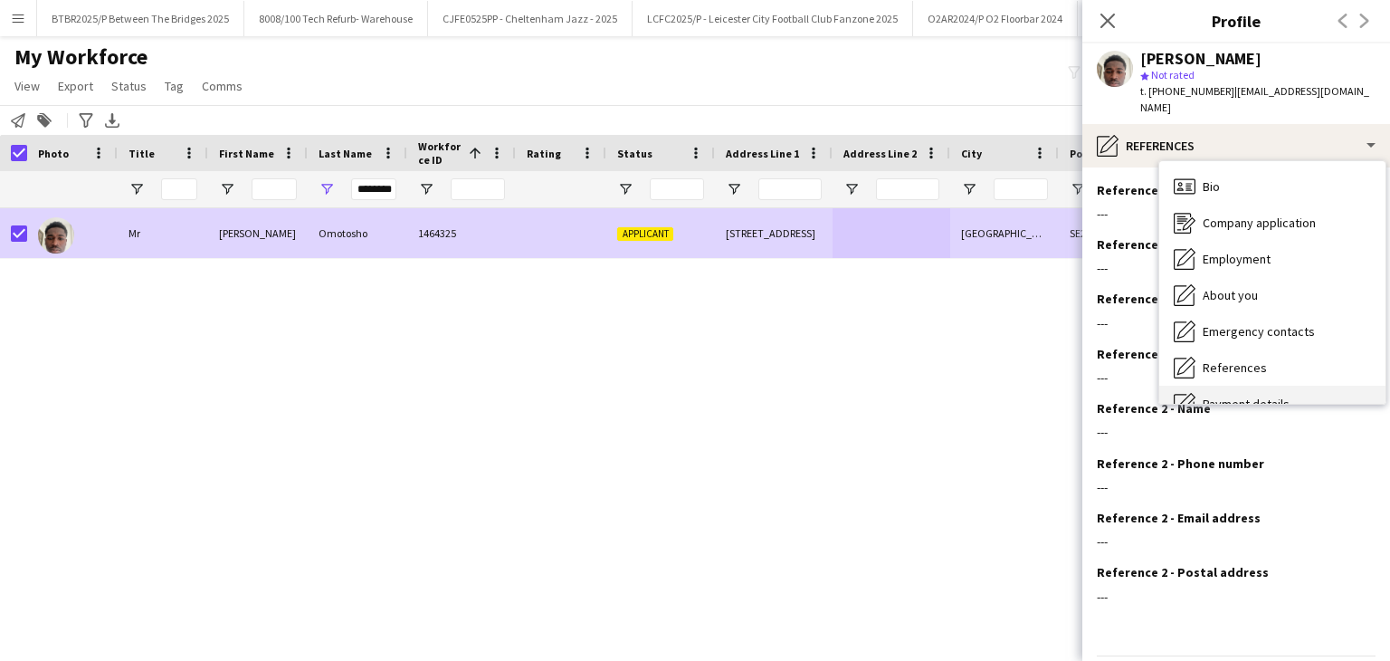
click at [1288, 396] on div "Payment details Payment details" at bounding box center [1272, 404] width 226 height 36
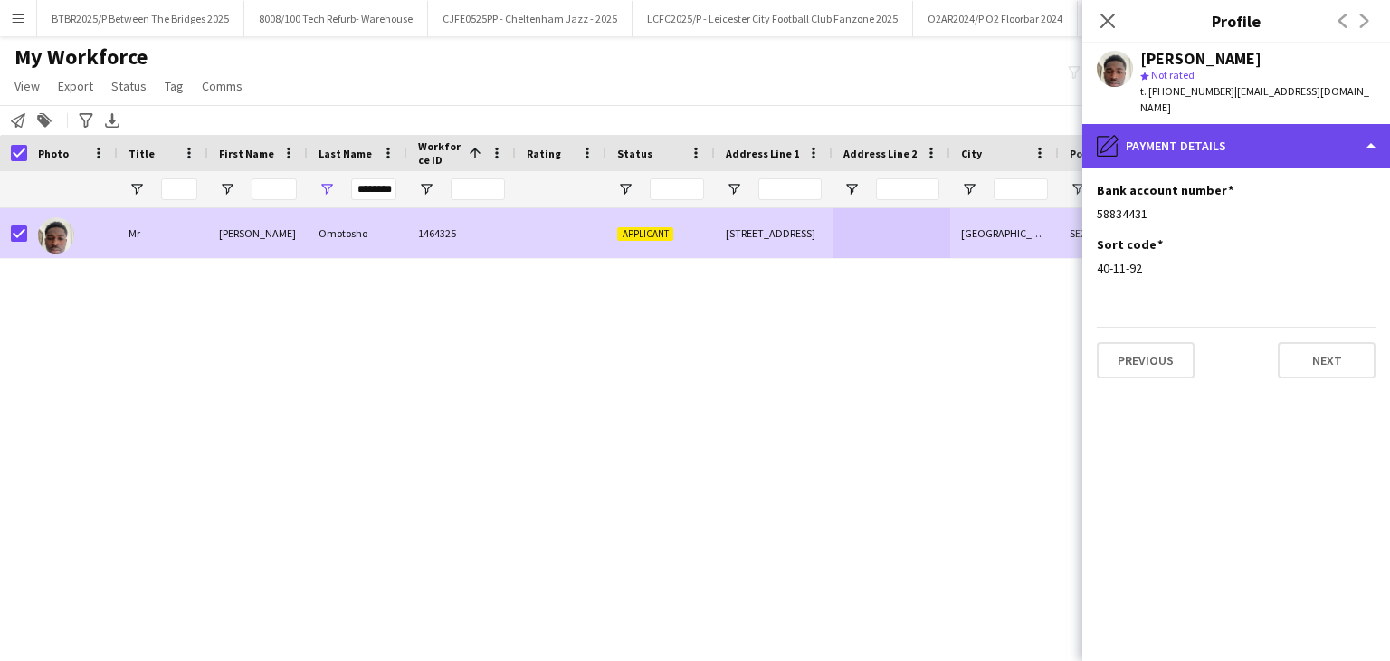
click at [1231, 157] on div "pencil4 Payment details" at bounding box center [1236, 145] width 308 height 43
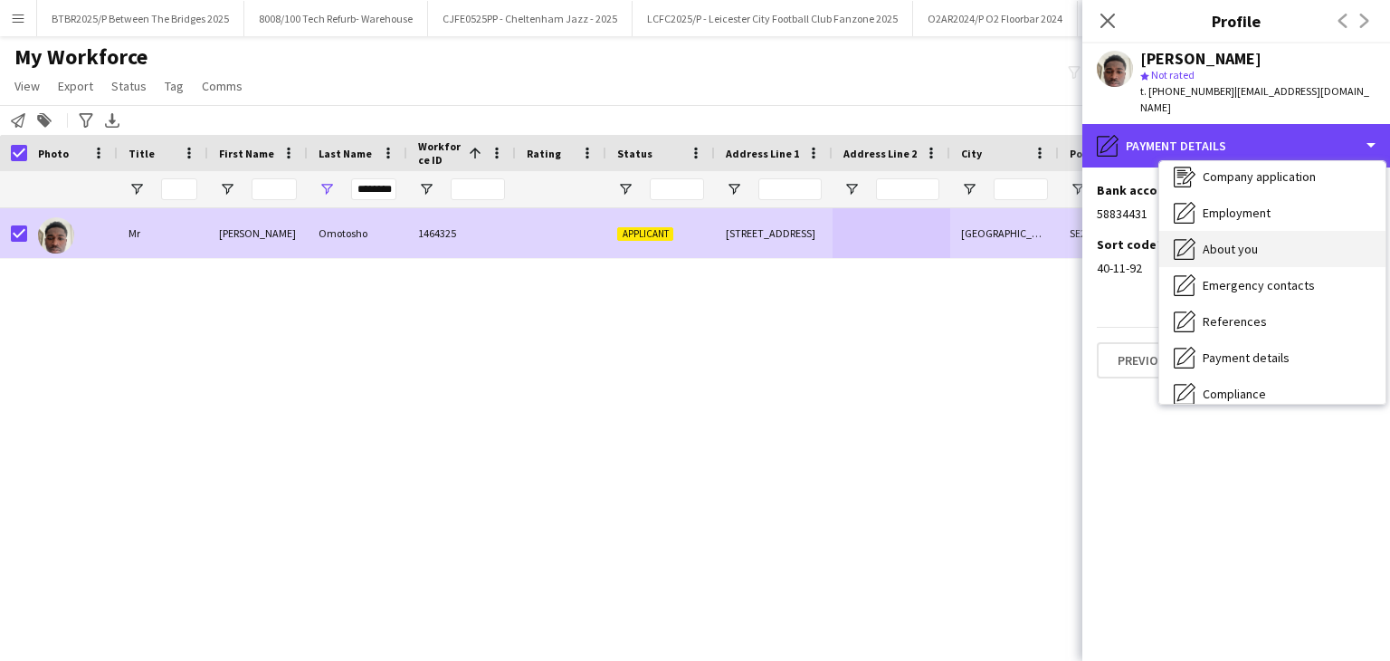
scroll to position [181, 0]
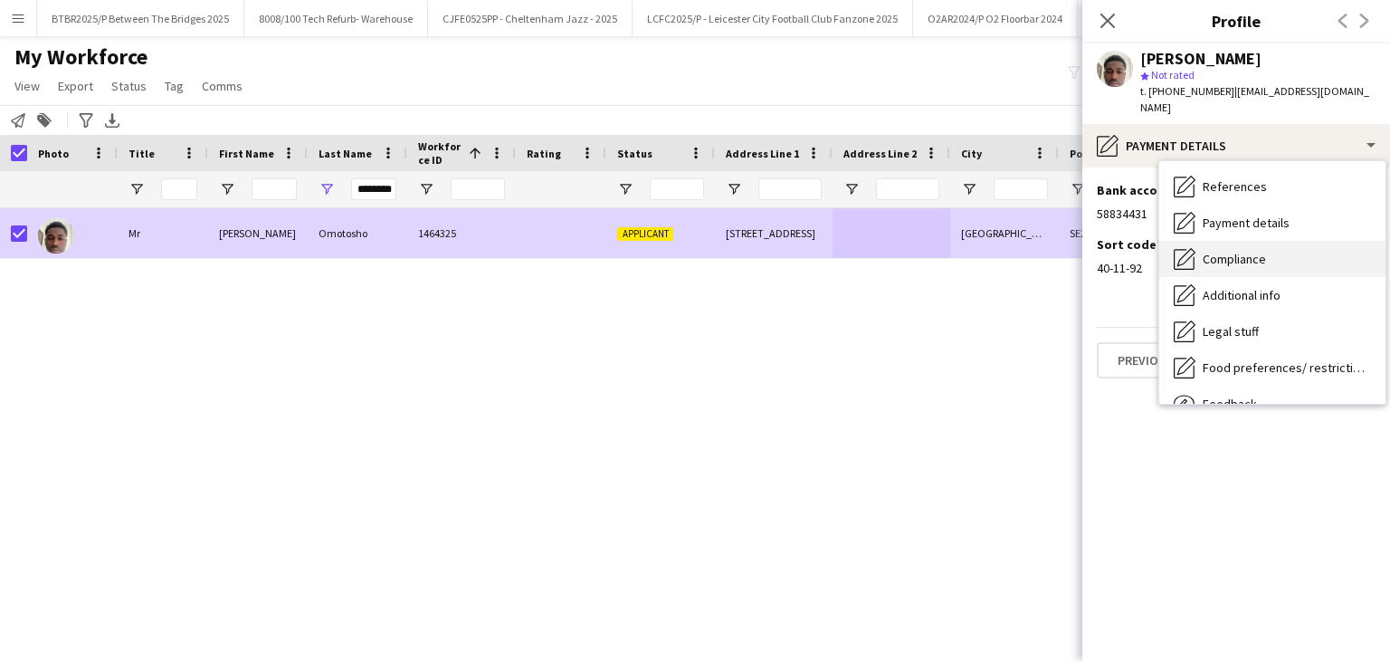
click at [1274, 265] on div "Compliance Compliance" at bounding box center [1272, 259] width 226 height 36
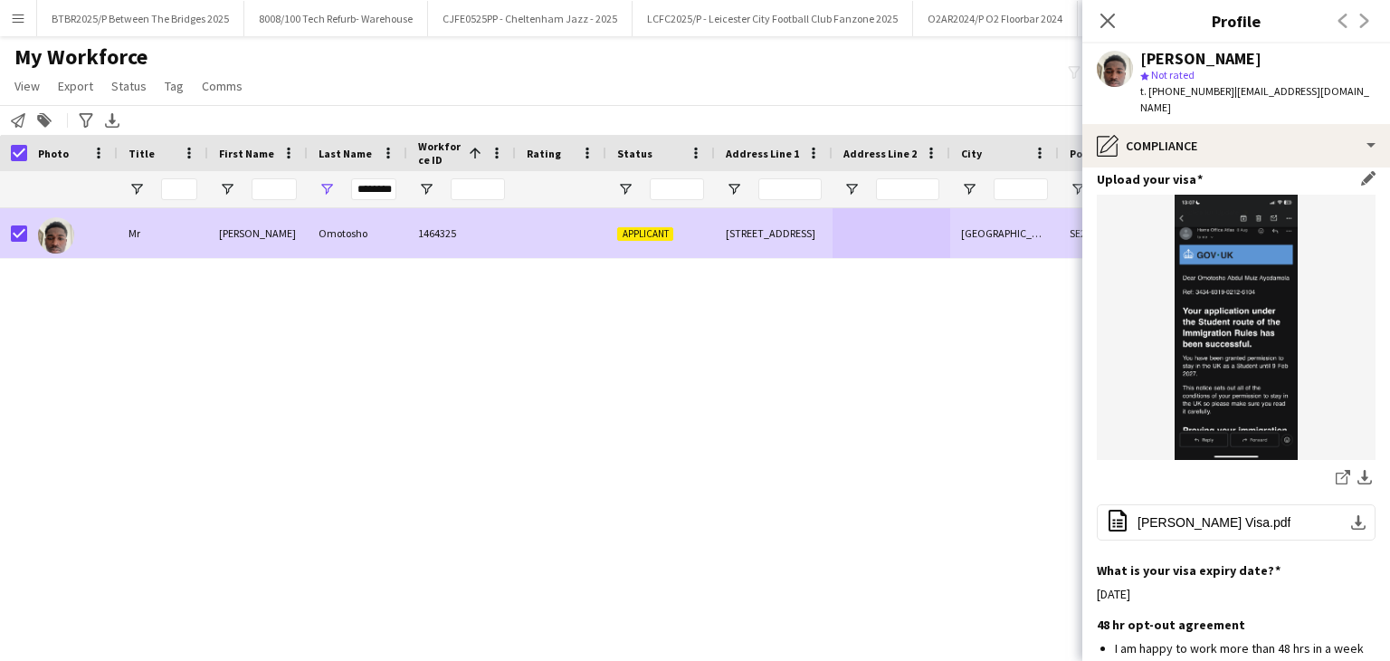
scroll to position [362, 0]
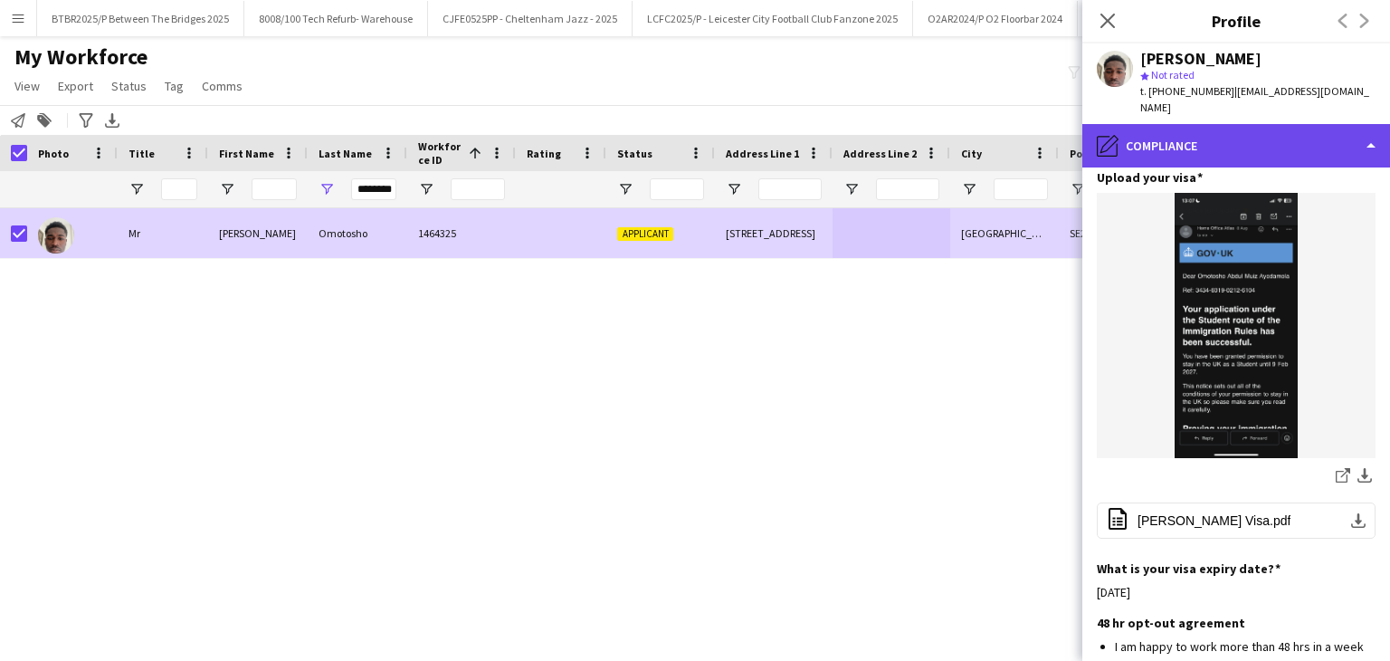
click at [1240, 157] on div "pencil4 Compliance" at bounding box center [1236, 145] width 308 height 43
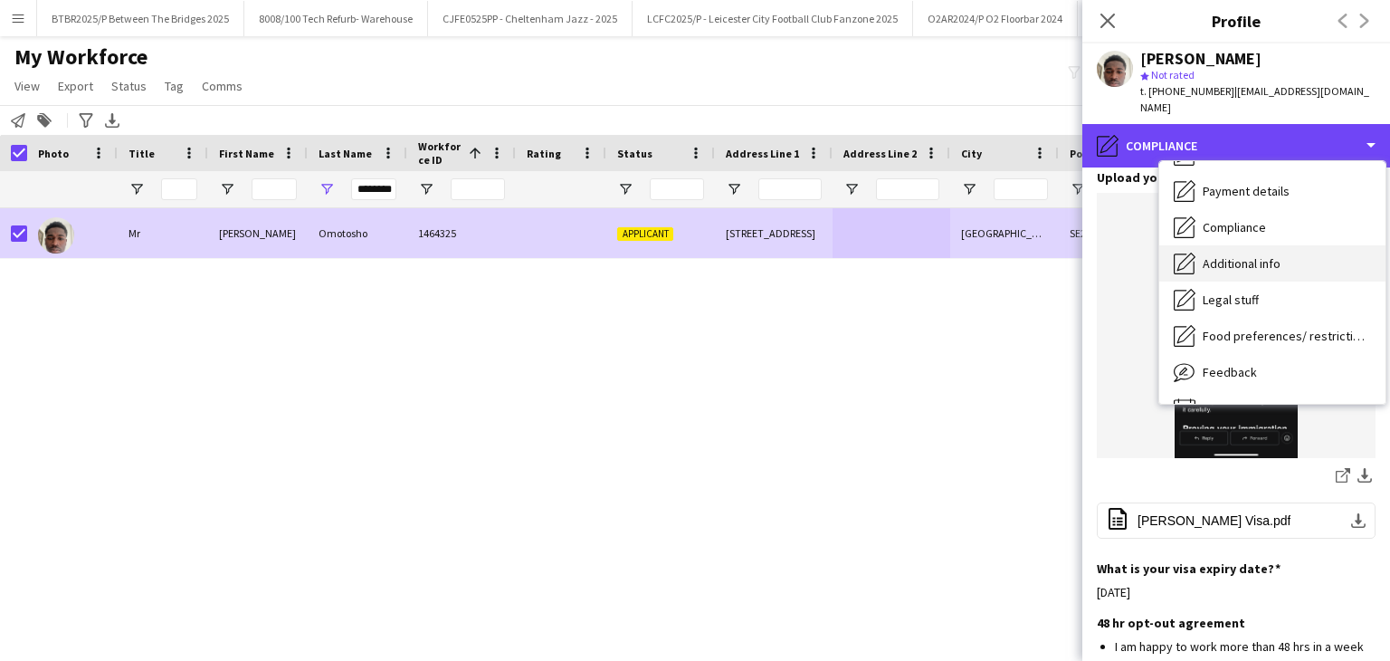
scroll to position [243, 0]
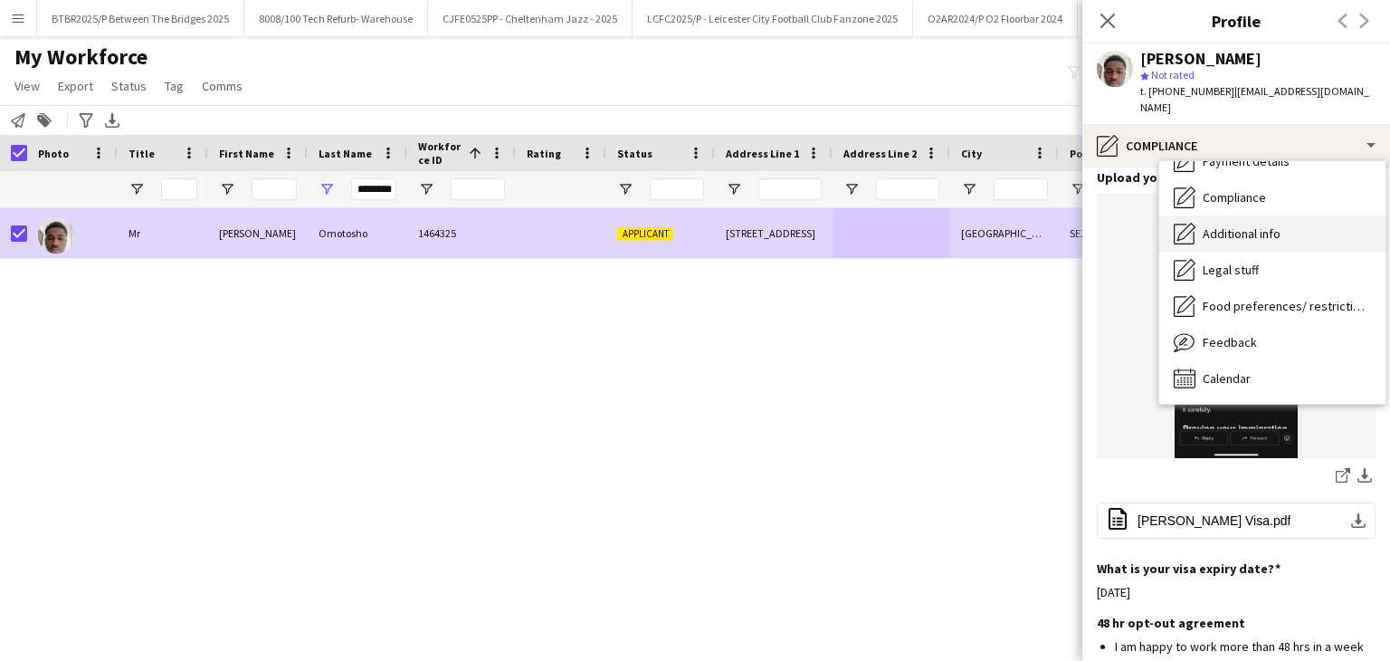
click at [1264, 225] on span "Additional info" at bounding box center [1242, 233] width 78 height 16
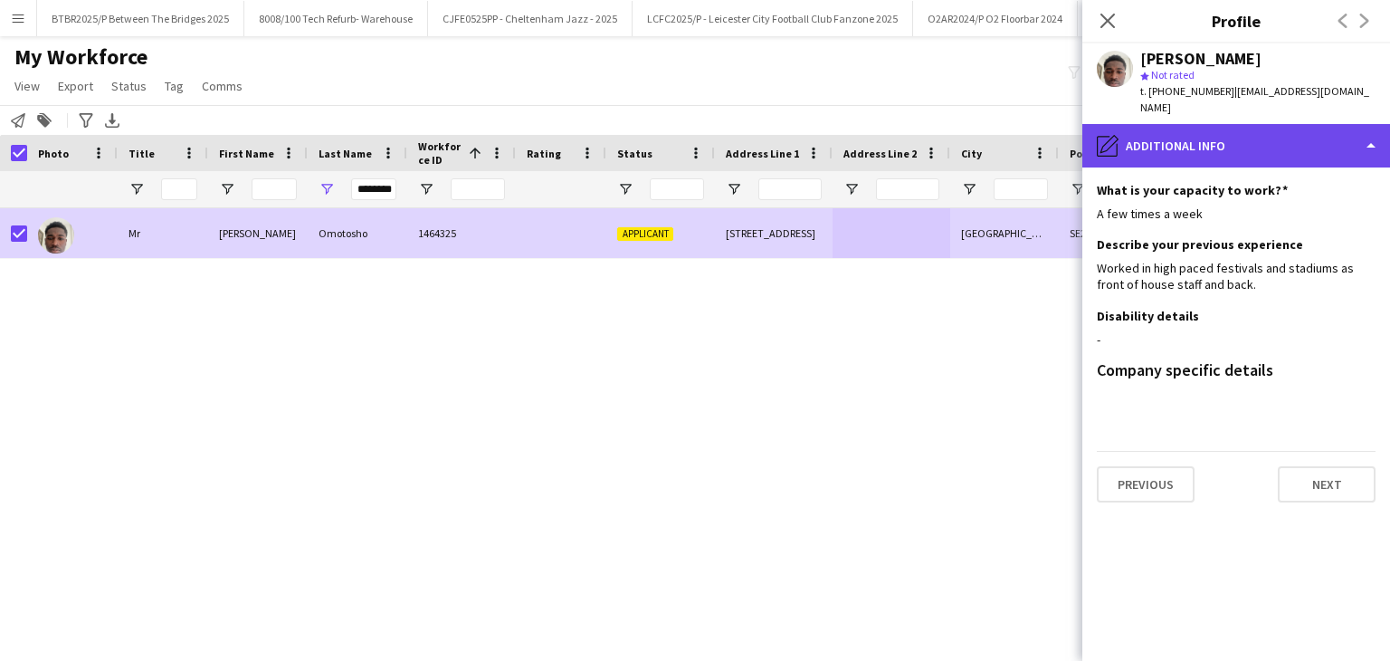
click at [1246, 146] on div "pencil4 Additional info" at bounding box center [1236, 145] width 308 height 43
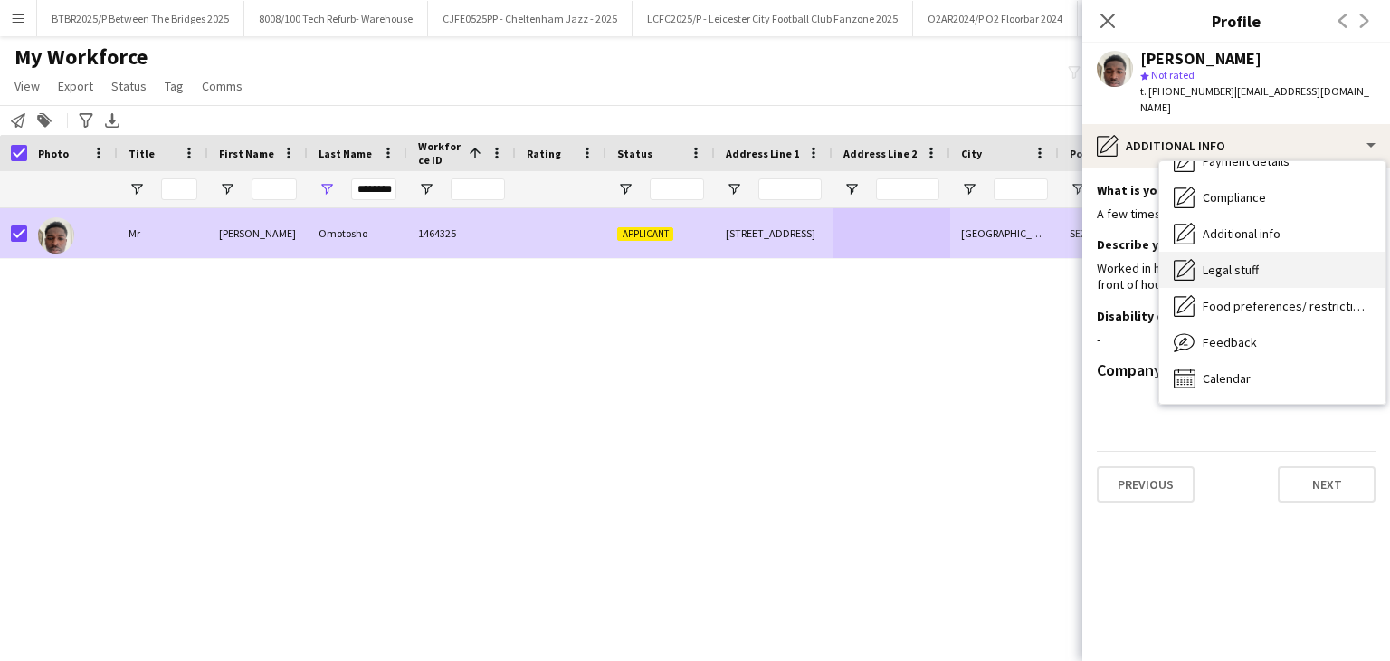
click at [1292, 282] on div "Legal stuff Legal stuff" at bounding box center [1272, 270] width 226 height 36
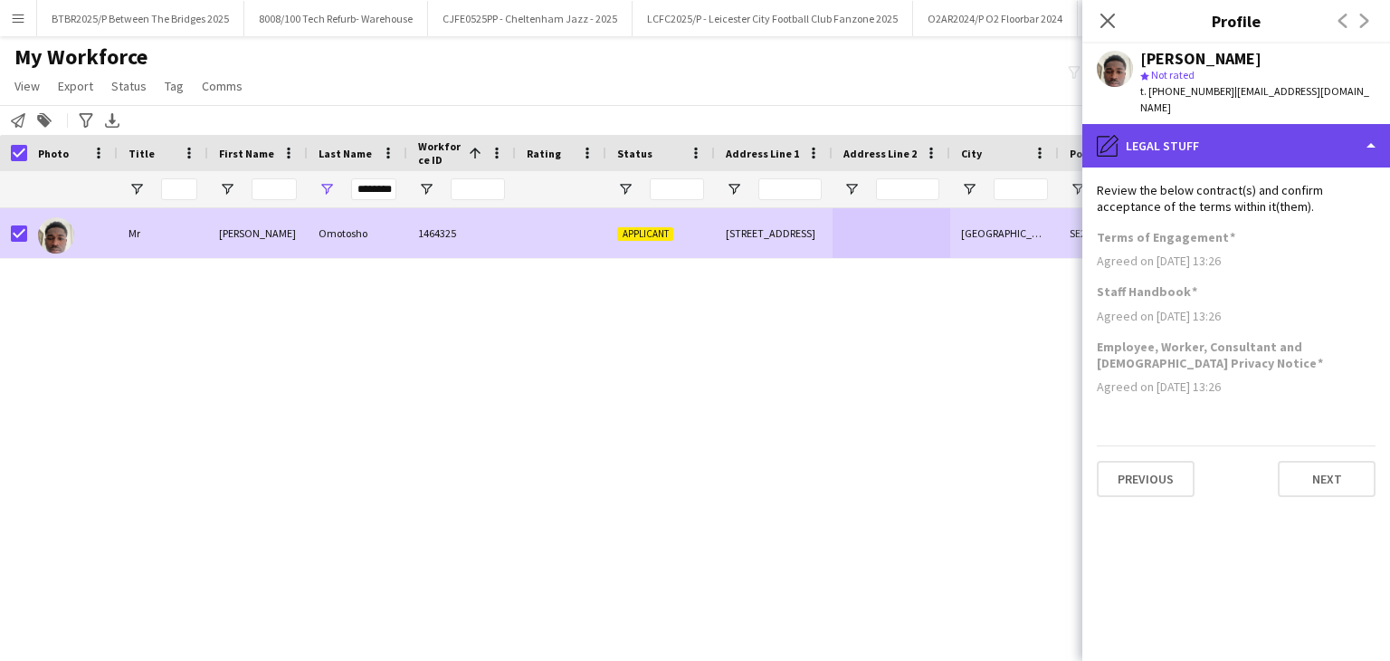
click at [1232, 154] on div "pencil4 Legal stuff" at bounding box center [1236, 145] width 308 height 43
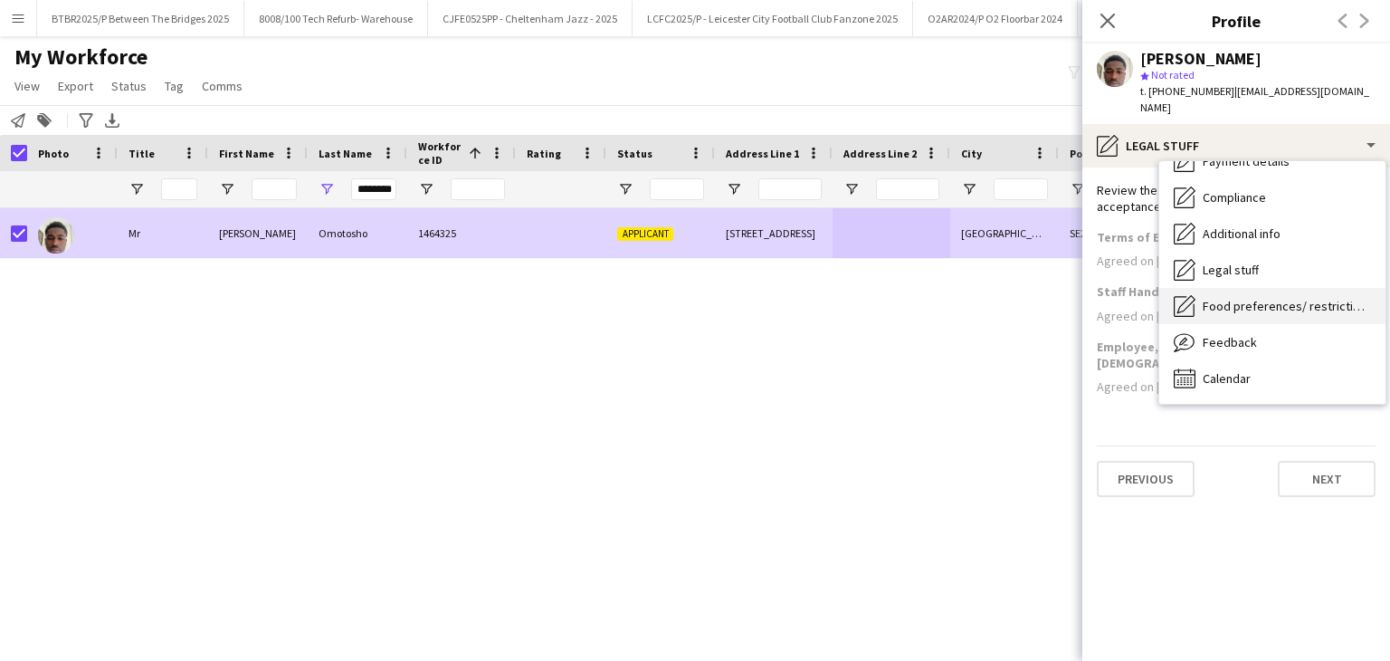
click at [1278, 311] on span "Food preferences/ restrictions" at bounding box center [1287, 306] width 168 height 16
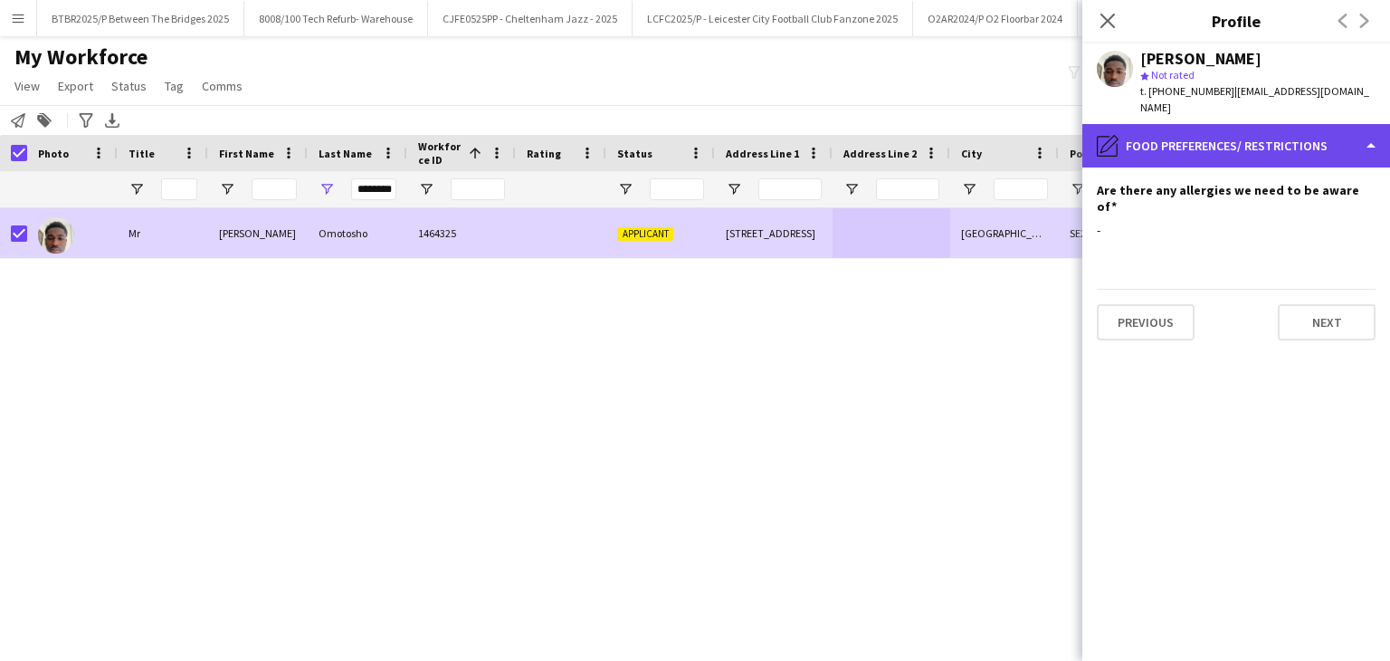
click at [1224, 139] on div "pencil4 Food preferences/ restrictions" at bounding box center [1236, 145] width 308 height 43
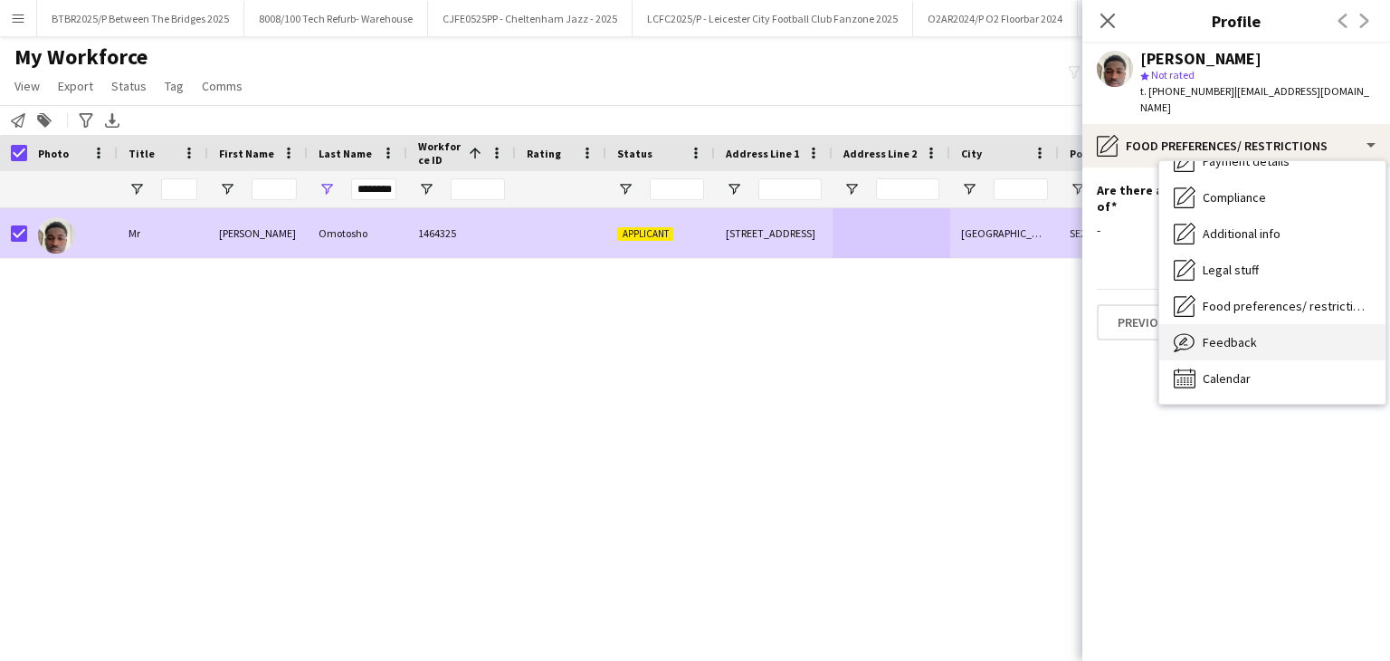
click at [1256, 335] on div "Feedback Feedback" at bounding box center [1272, 342] width 226 height 36
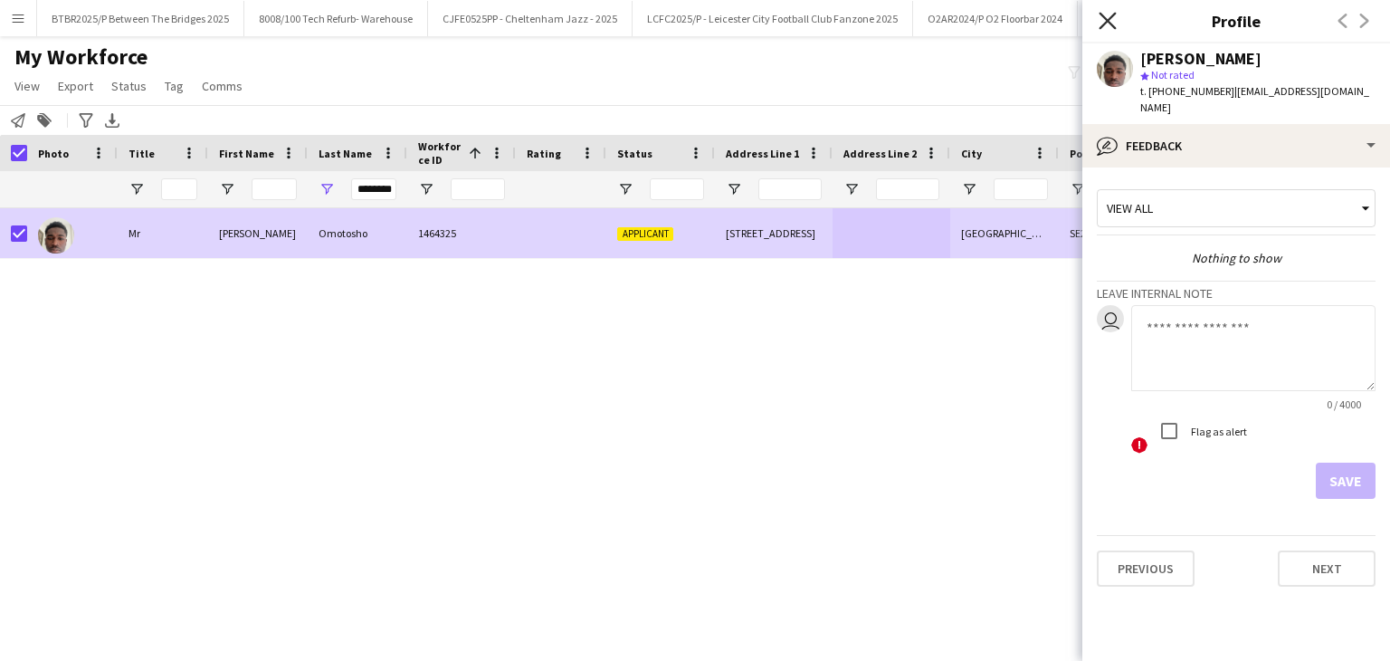
click at [1107, 19] on icon at bounding box center [1107, 20] width 17 height 17
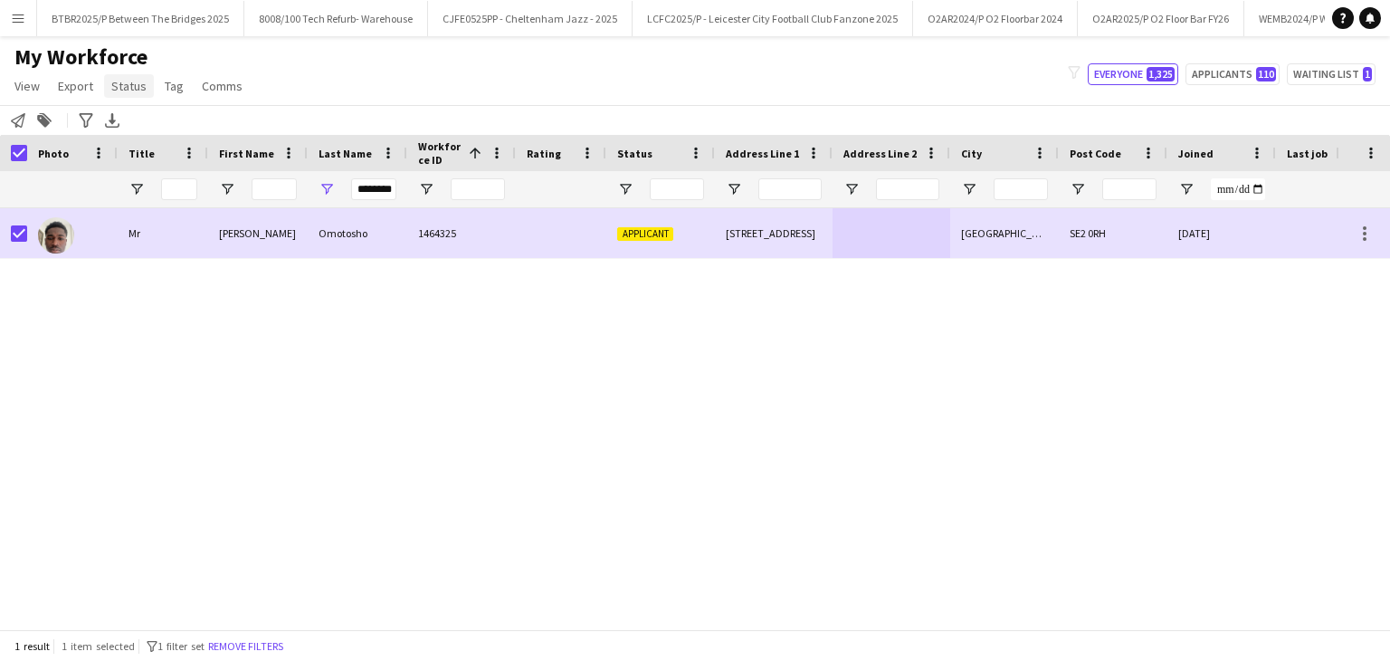
click at [119, 81] on span "Status" at bounding box center [128, 86] width 35 height 16
click at [192, 136] on link "Edit" at bounding box center [167, 125] width 127 height 38
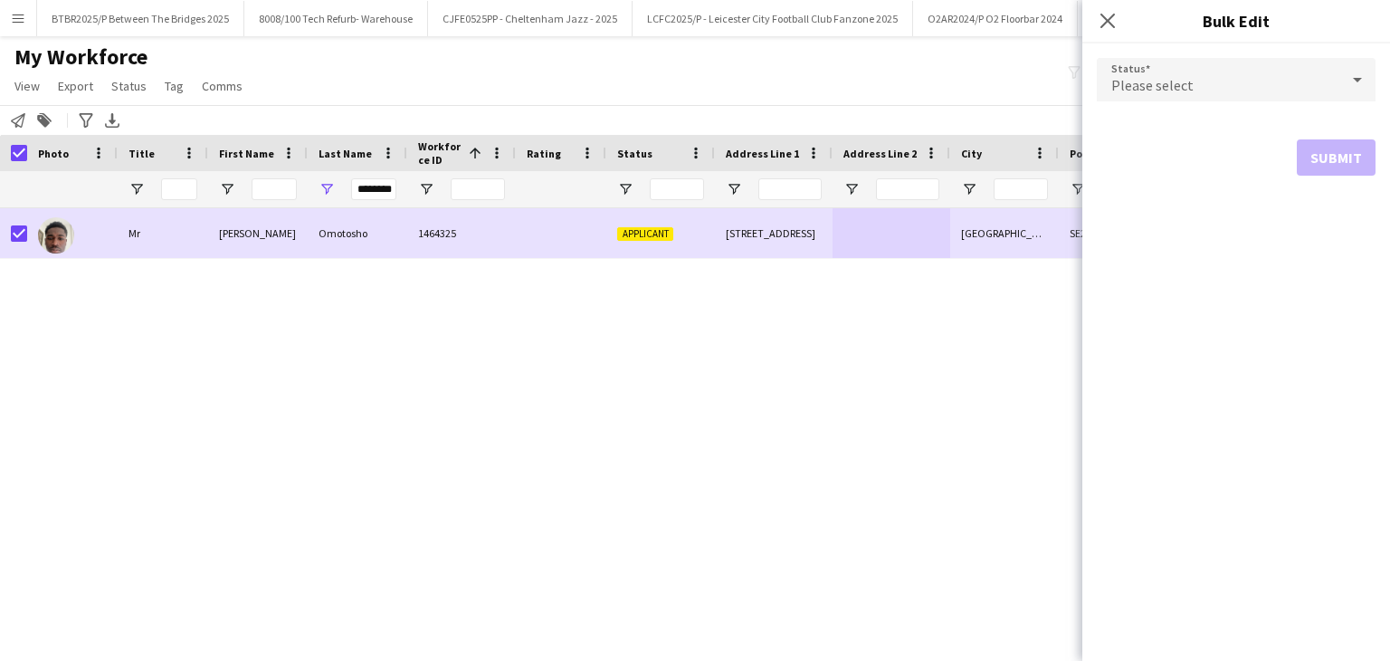
click at [1178, 81] on span "Please select" at bounding box center [1152, 85] width 82 height 18
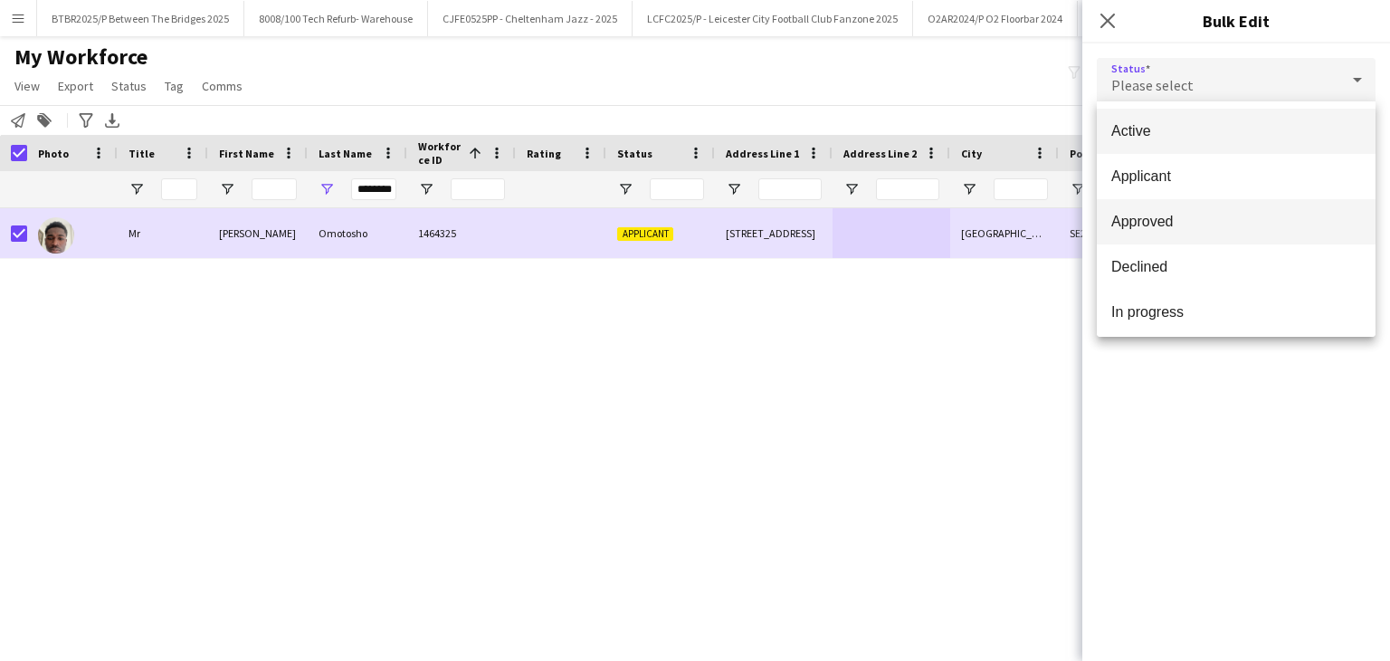
click at [1196, 222] on span "Approved" at bounding box center [1236, 221] width 250 height 17
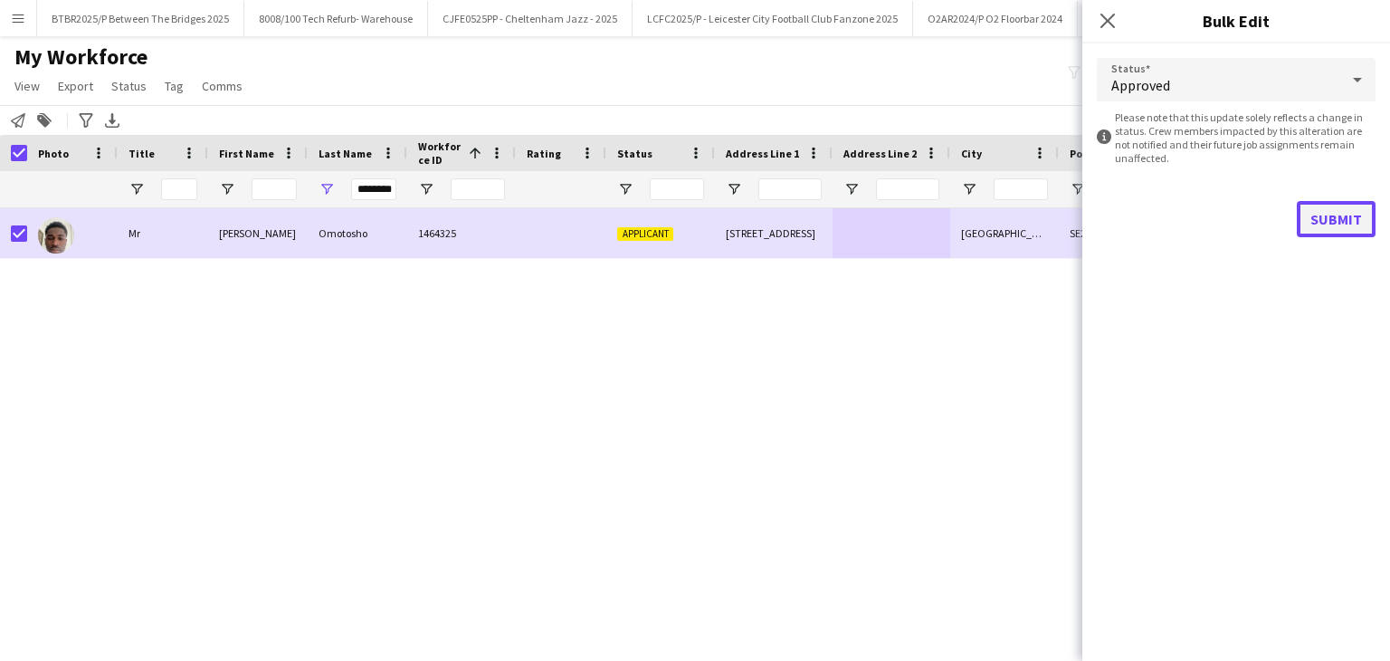
click at [1328, 228] on button "Submit" at bounding box center [1336, 219] width 79 height 36
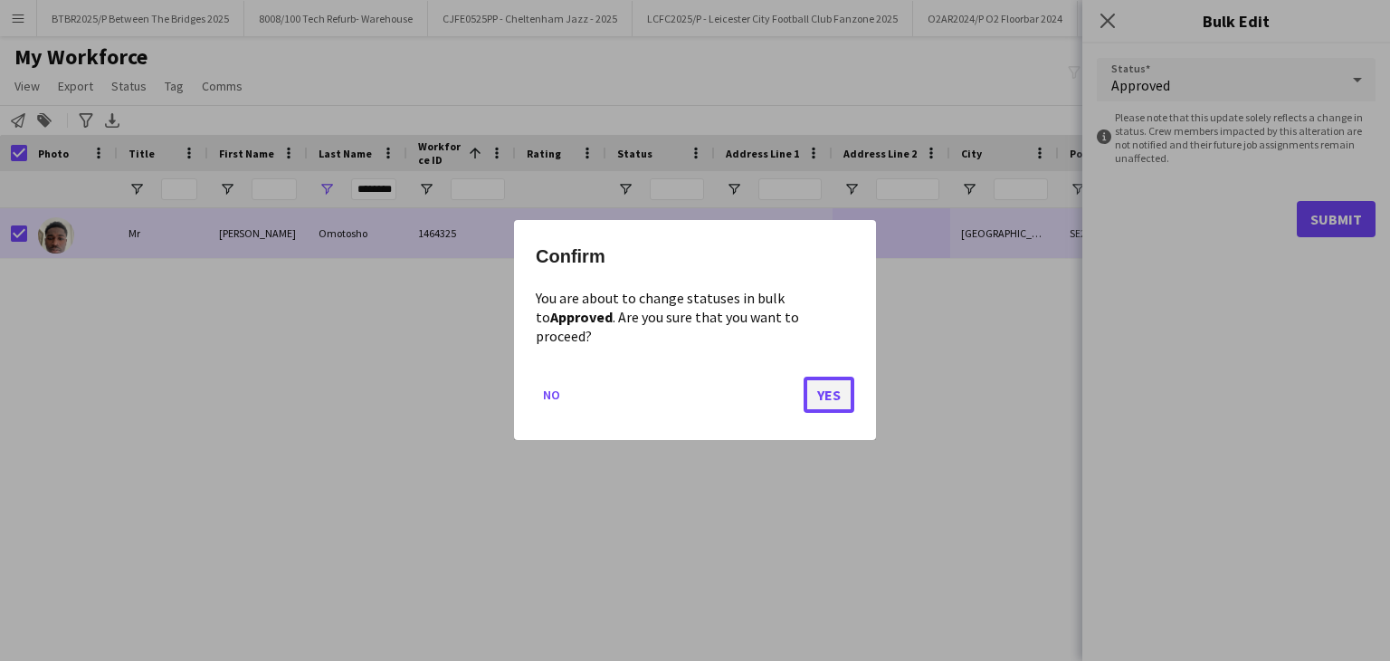
click at [835, 392] on button "Yes" at bounding box center [829, 395] width 51 height 36
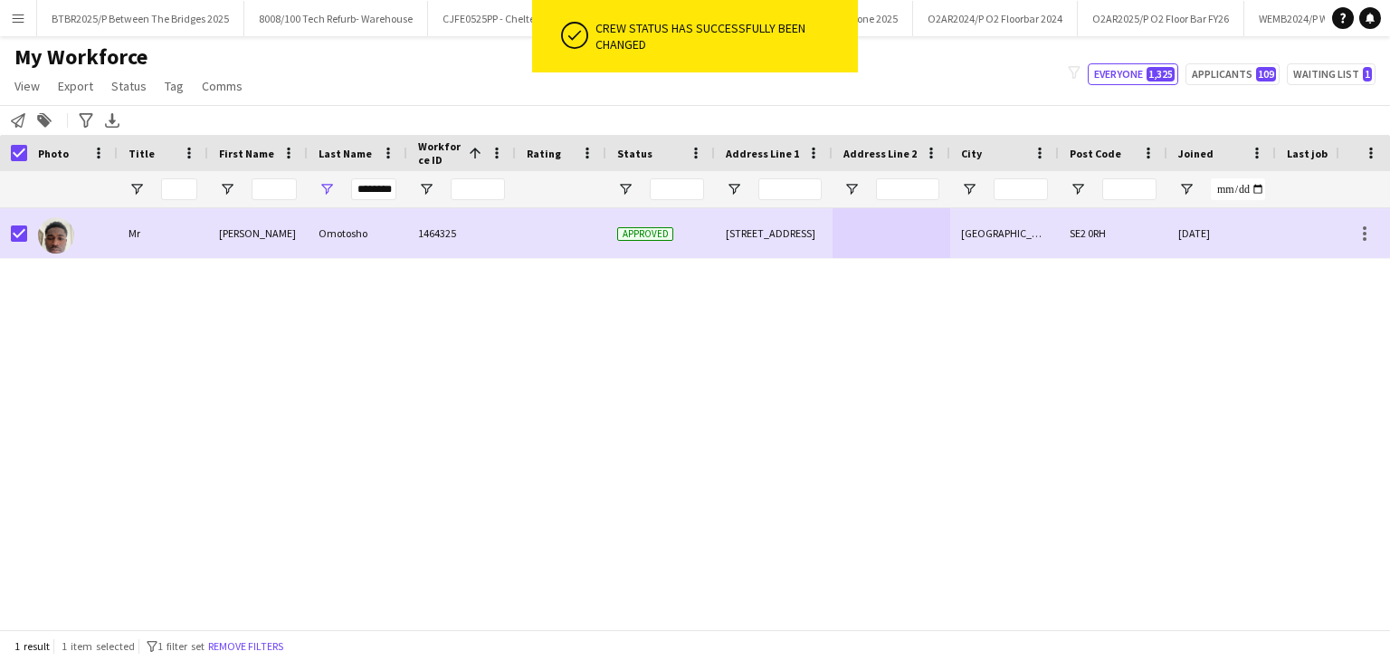
click at [840, 388] on div "[PERSON_NAME]-[PERSON_NAME] 1464325 Approved [STREET_ADDRESS] [DATE] 0 [EMAIL_A…" at bounding box center [668, 411] width 1336 height 407
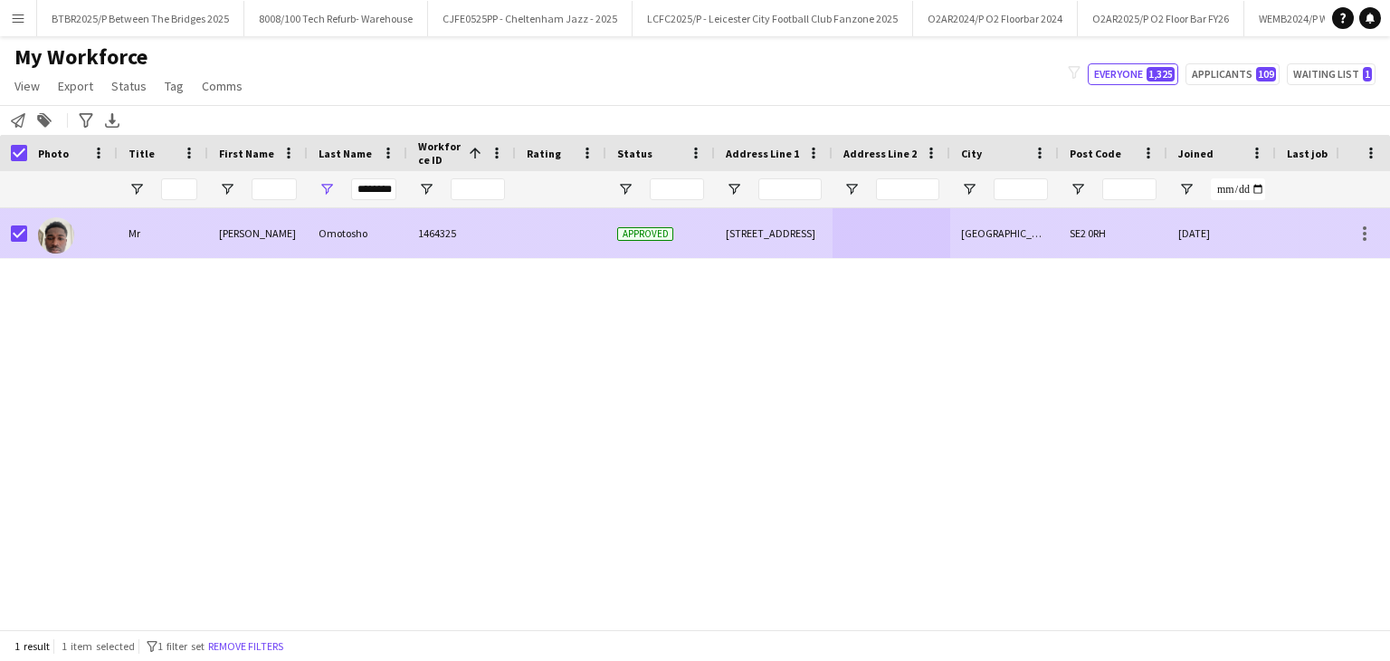
drag, startPoint x: 408, startPoint y: 249, endPoint x: 662, endPoint y: 207, distance: 256.8
click at [407, 248] on div "1464325" at bounding box center [461, 233] width 109 height 50
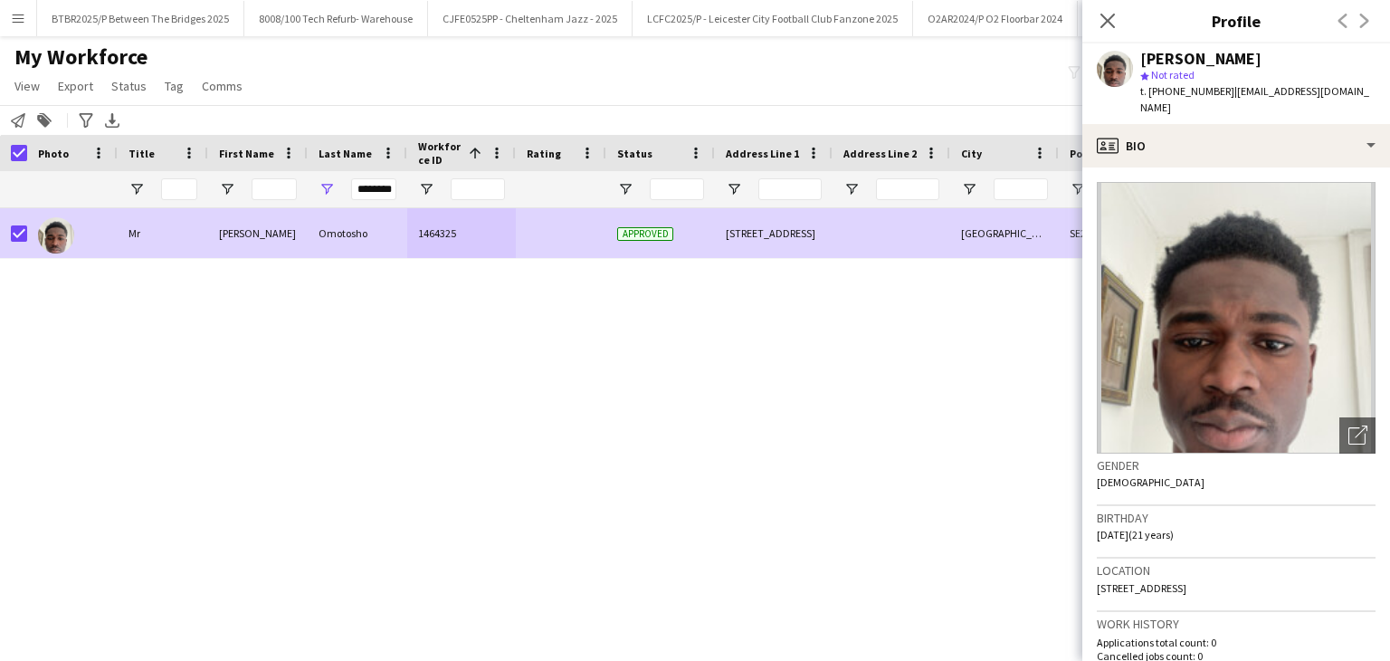
drag, startPoint x: 1142, startPoint y: 56, endPoint x: 1315, endPoint y: 61, distance: 172.9
click at [1314, 59] on div "[PERSON_NAME]" at bounding box center [1257, 59] width 235 height 16
copy div "[PERSON_NAME]"
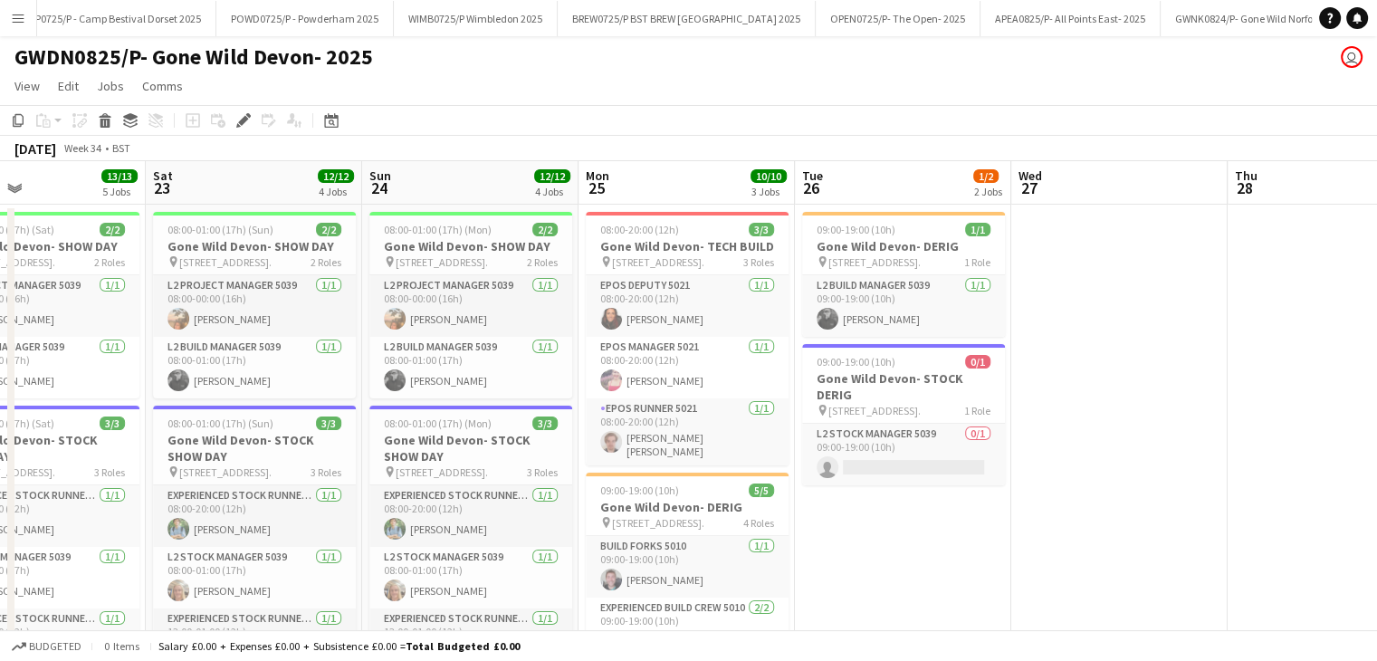
scroll to position [0, 720]
drag, startPoint x: 1195, startPoint y: 171, endPoint x: 1097, endPoint y: 193, distance: 100.1
